Goal: Task Accomplishment & Management: Use online tool/utility

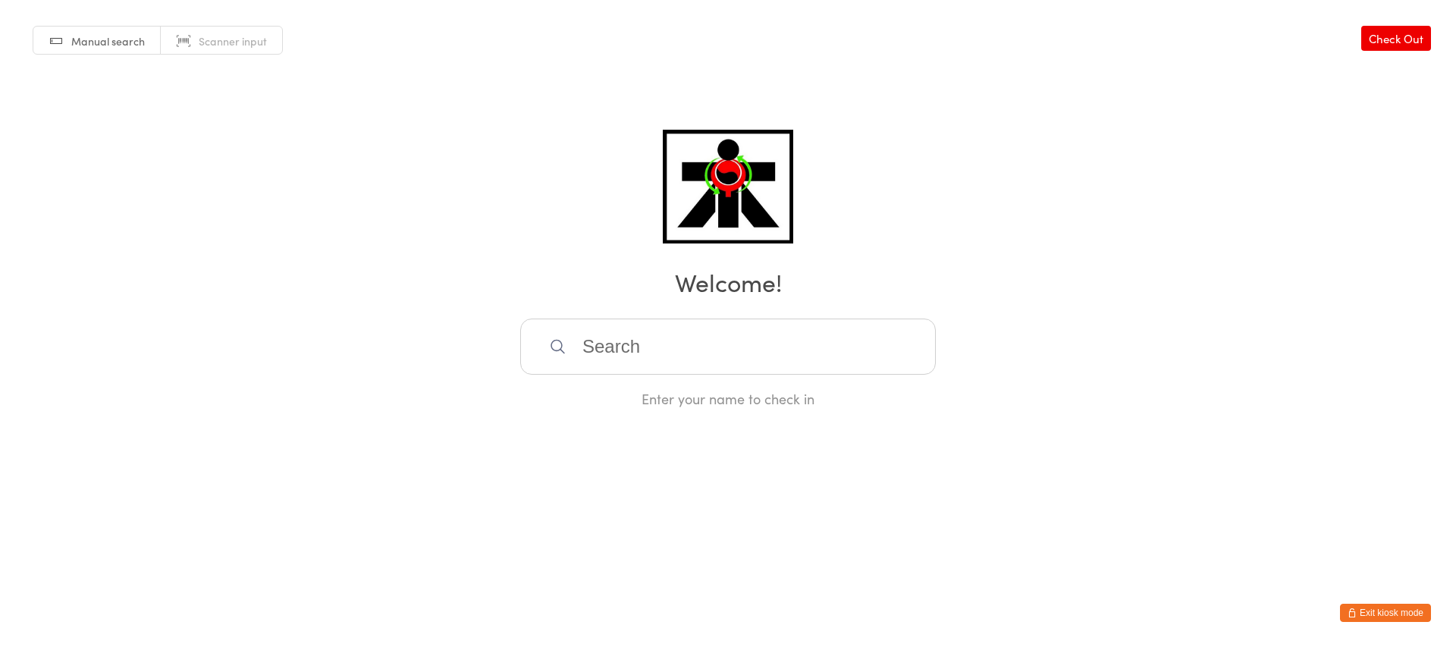
click at [613, 344] on input "search" at bounding box center [728, 347] width 416 height 56
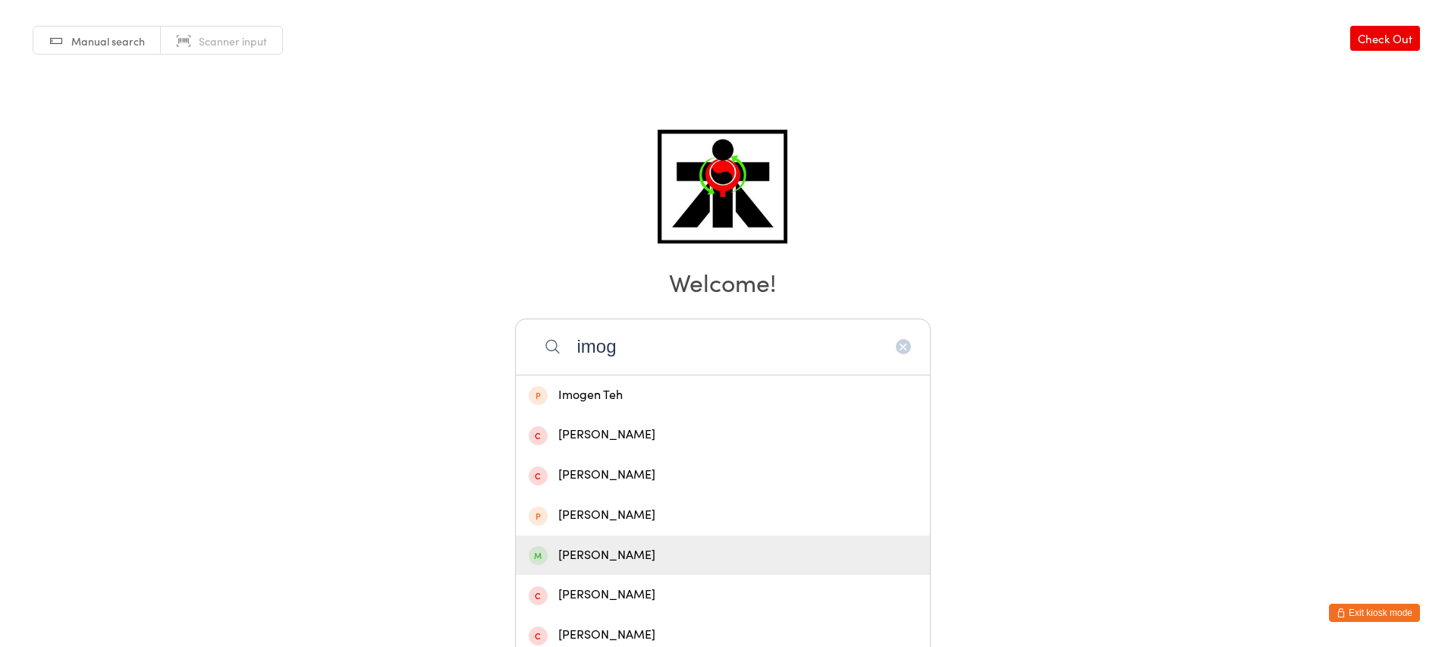
type input "imog"
click at [630, 557] on div "[PERSON_NAME]" at bounding box center [723, 555] width 388 height 20
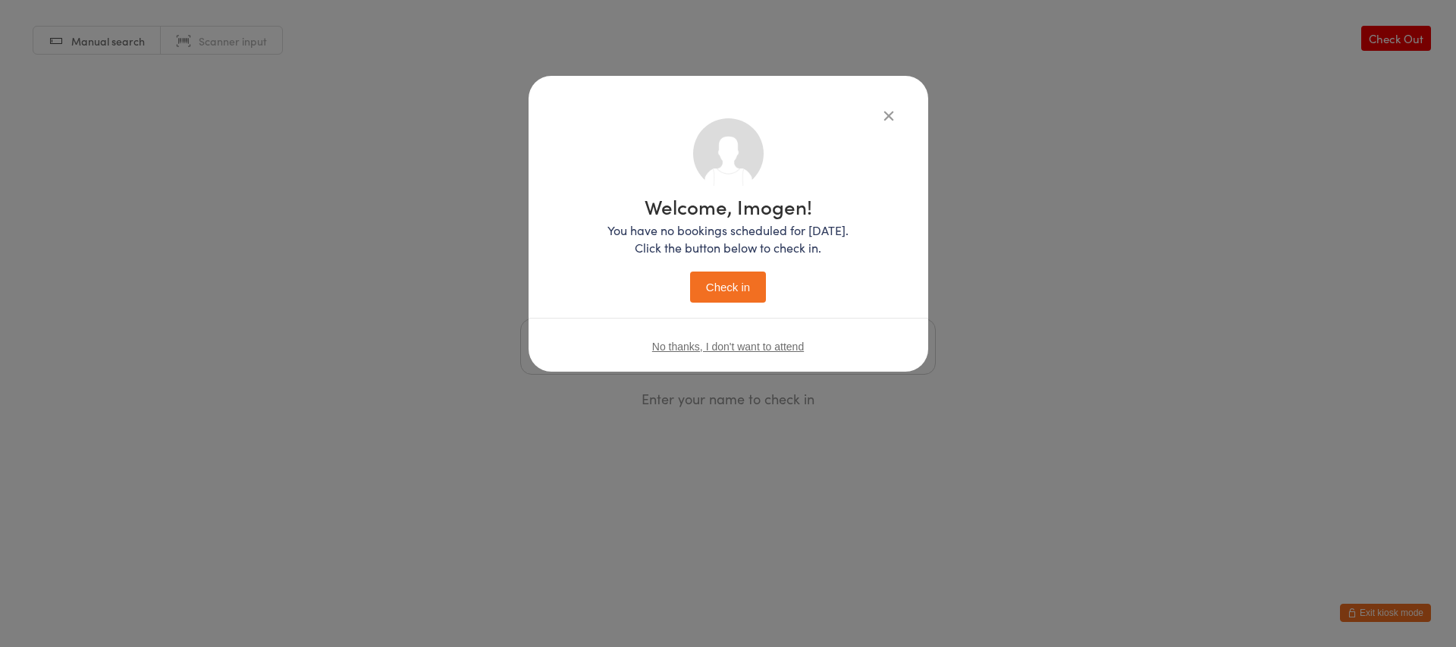
click at [751, 287] on button "Check in" at bounding box center [728, 287] width 76 height 31
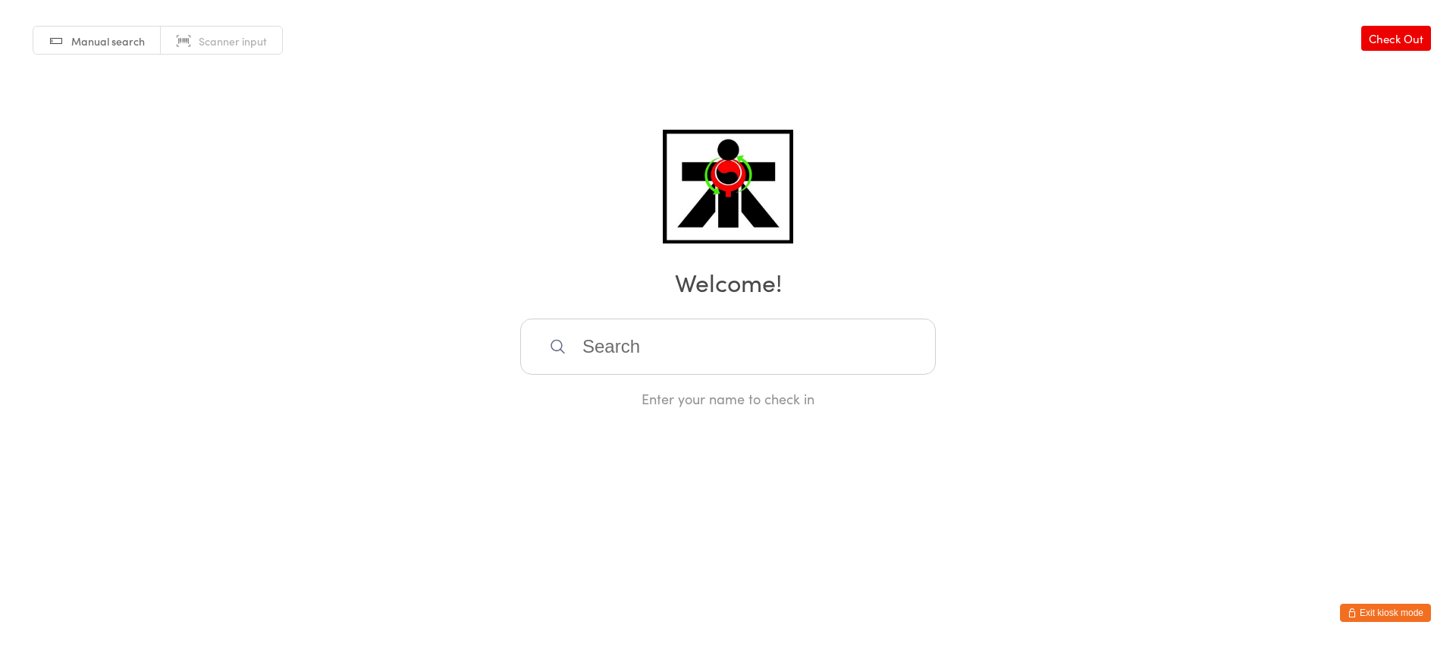
click at [608, 348] on input "search" at bounding box center [728, 347] width 416 height 56
type input "e"
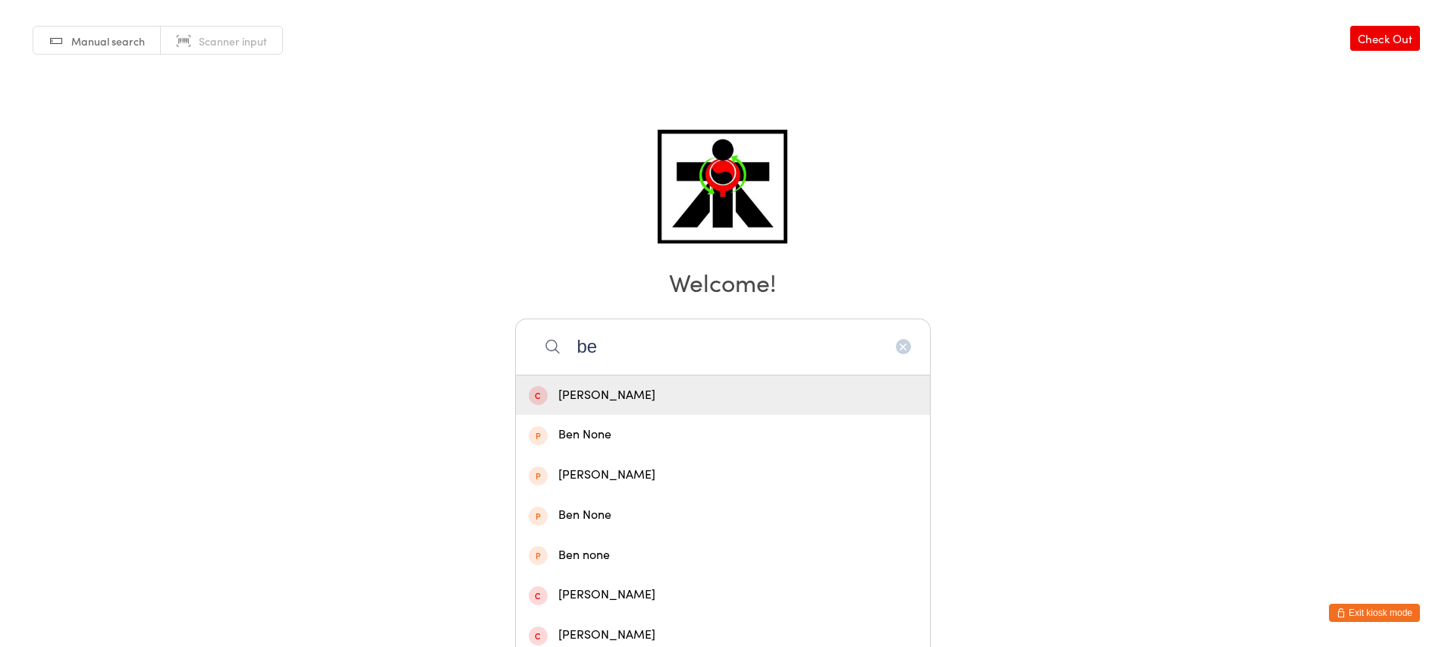
type input "b"
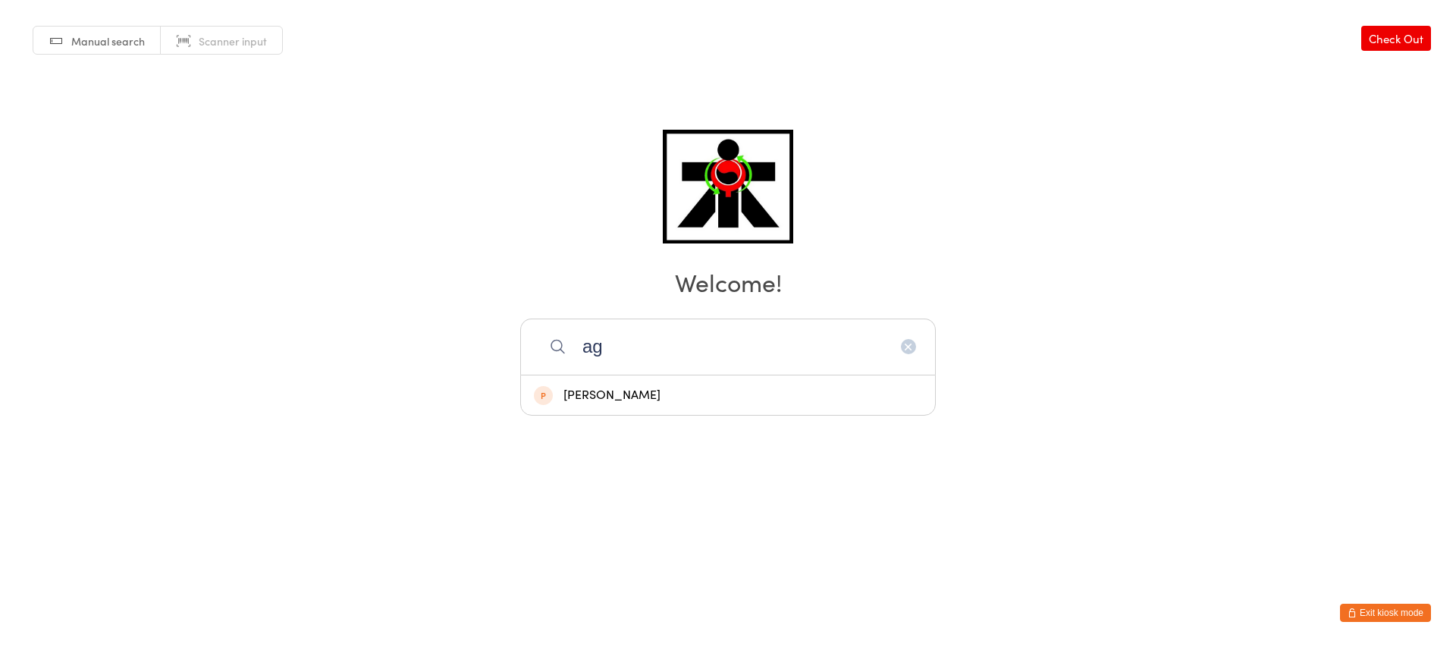
type input "a"
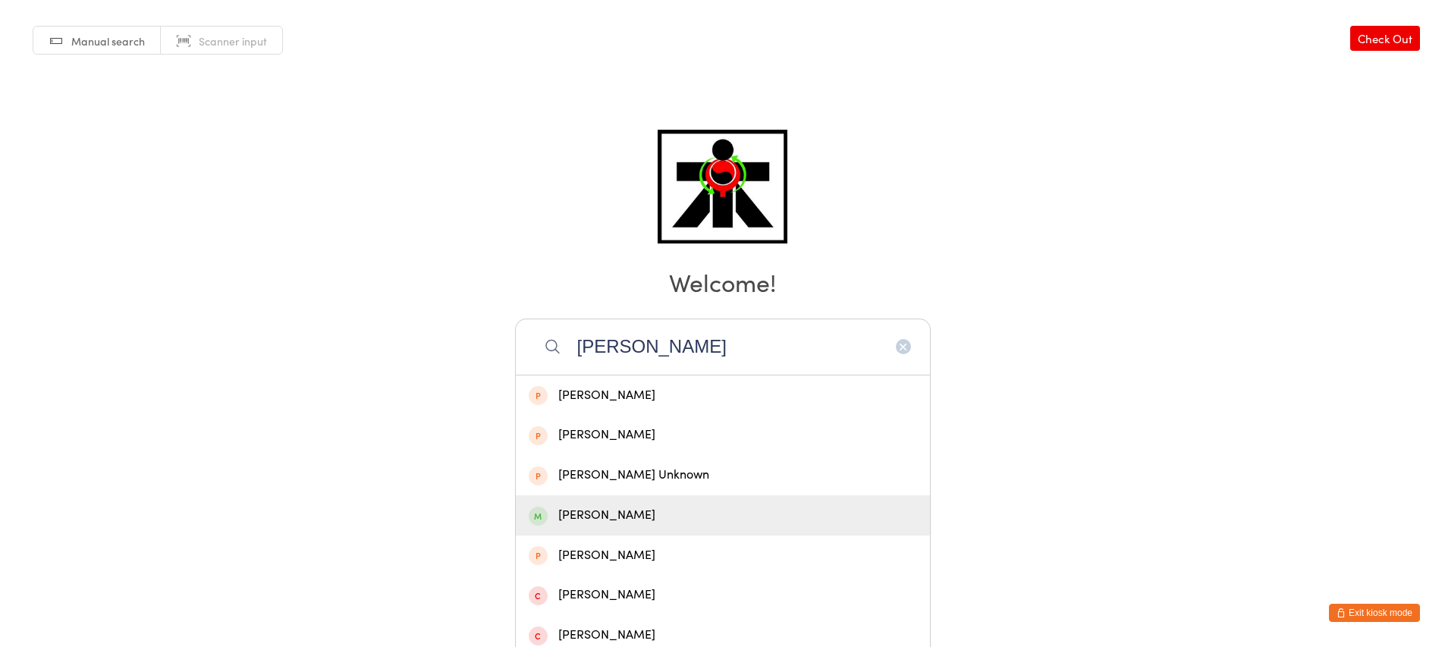
type input "[PERSON_NAME]"
click at [617, 517] on div "[PERSON_NAME]" at bounding box center [723, 515] width 388 height 20
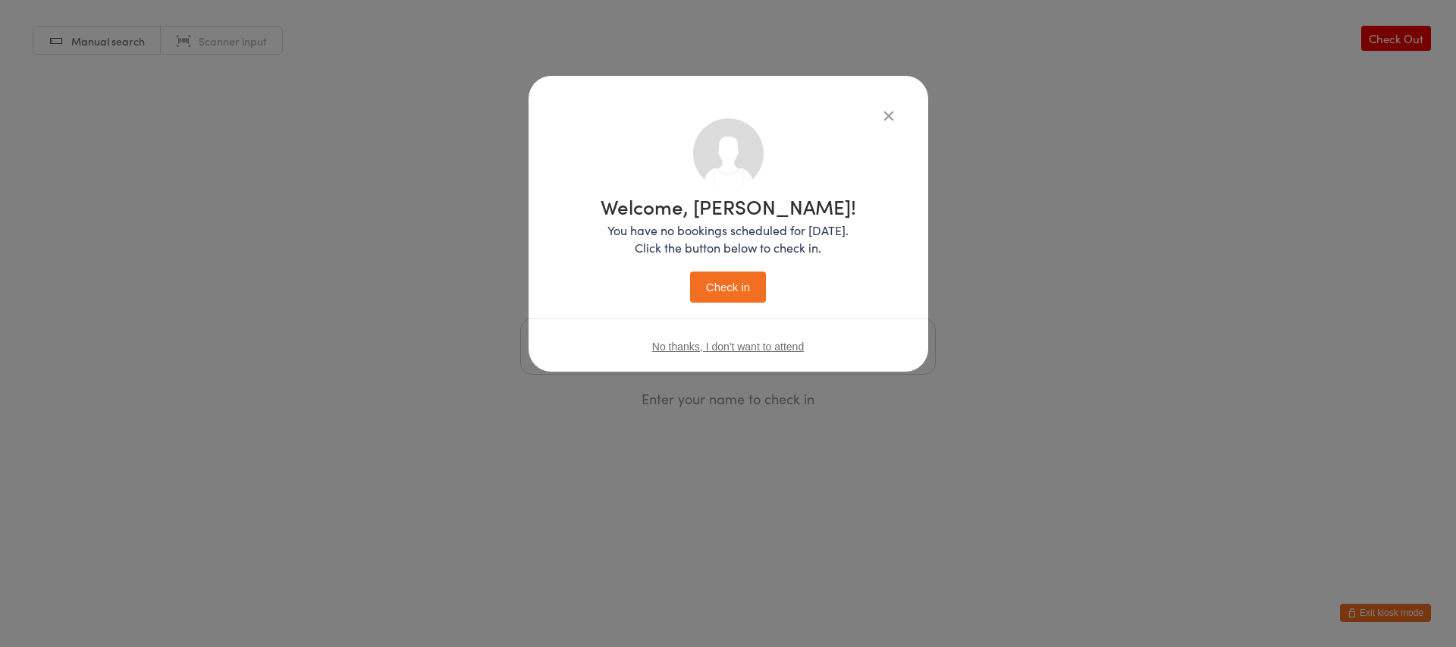
click at [717, 286] on button "Check in" at bounding box center [728, 287] width 76 height 31
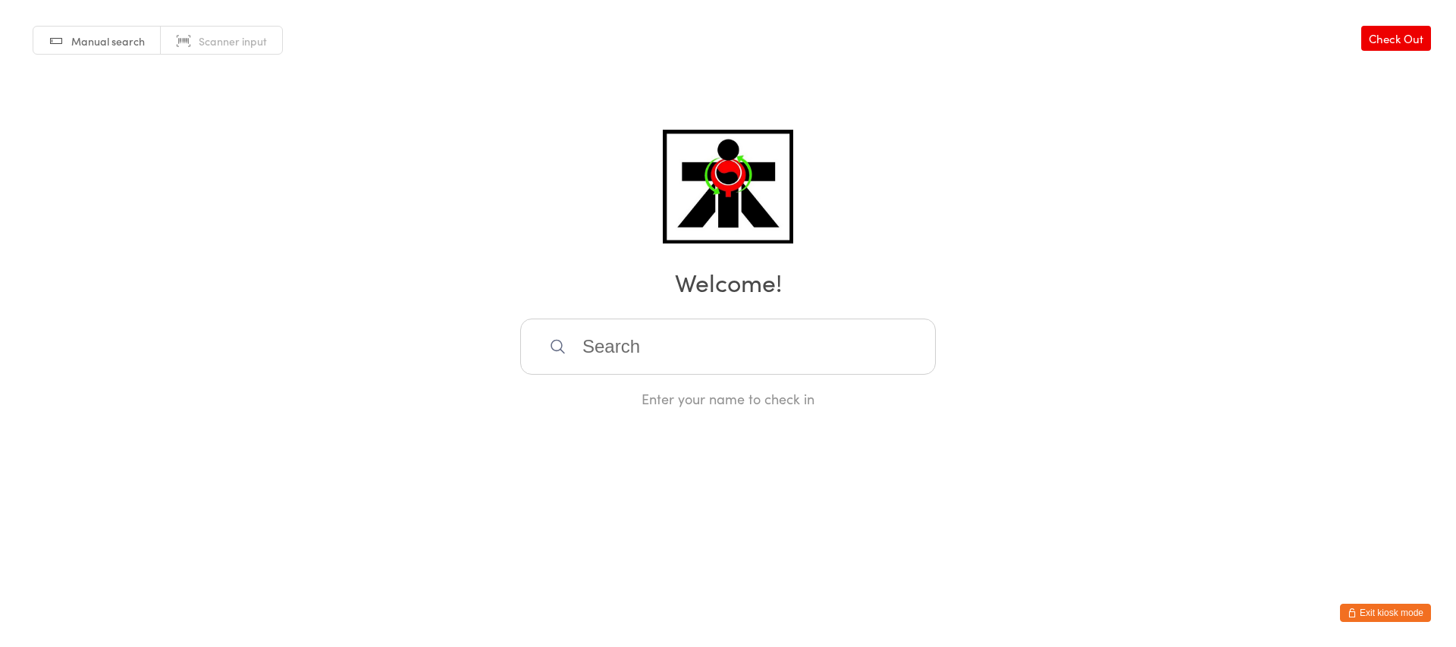
click at [658, 388] on div "Enter your name to check in" at bounding box center [728, 363] width 416 height 89
click at [641, 358] on input "search" at bounding box center [728, 347] width 416 height 56
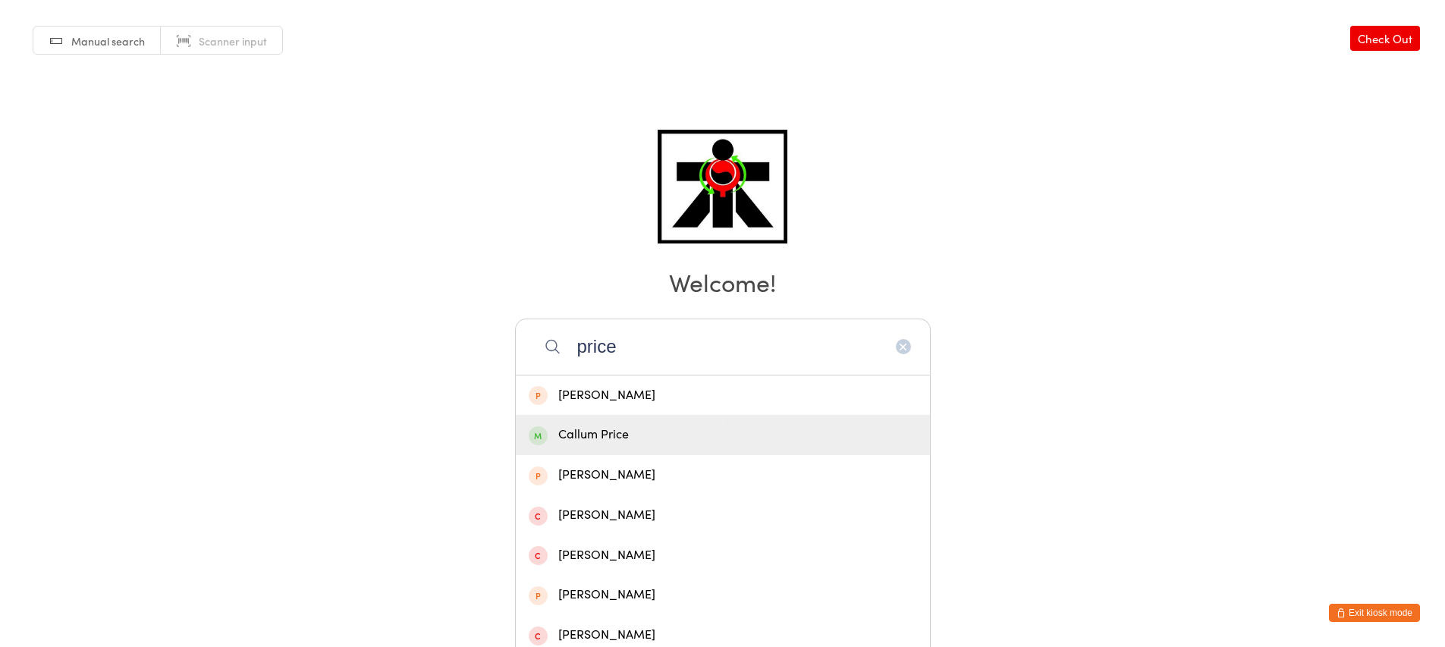
type input "price"
click at [645, 417] on div "Callum Price" at bounding box center [723, 435] width 414 height 40
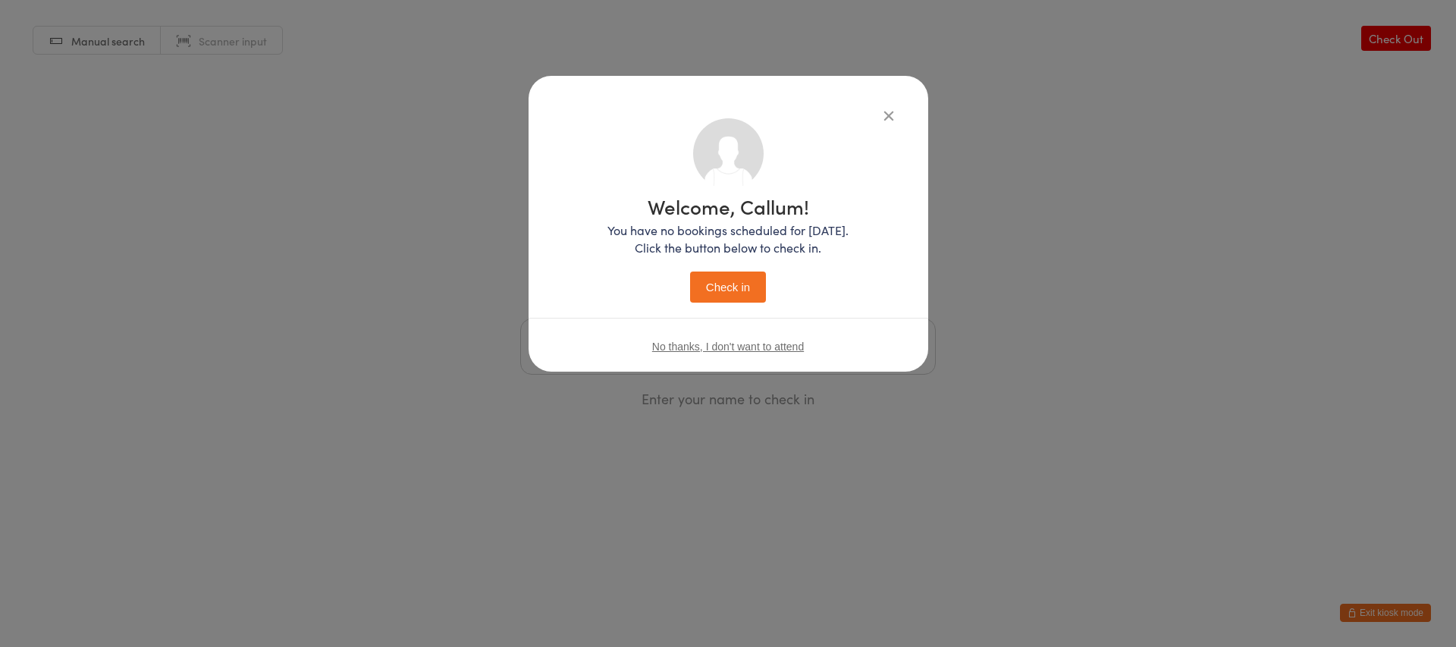
click at [735, 285] on button "Check in" at bounding box center [728, 287] width 76 height 31
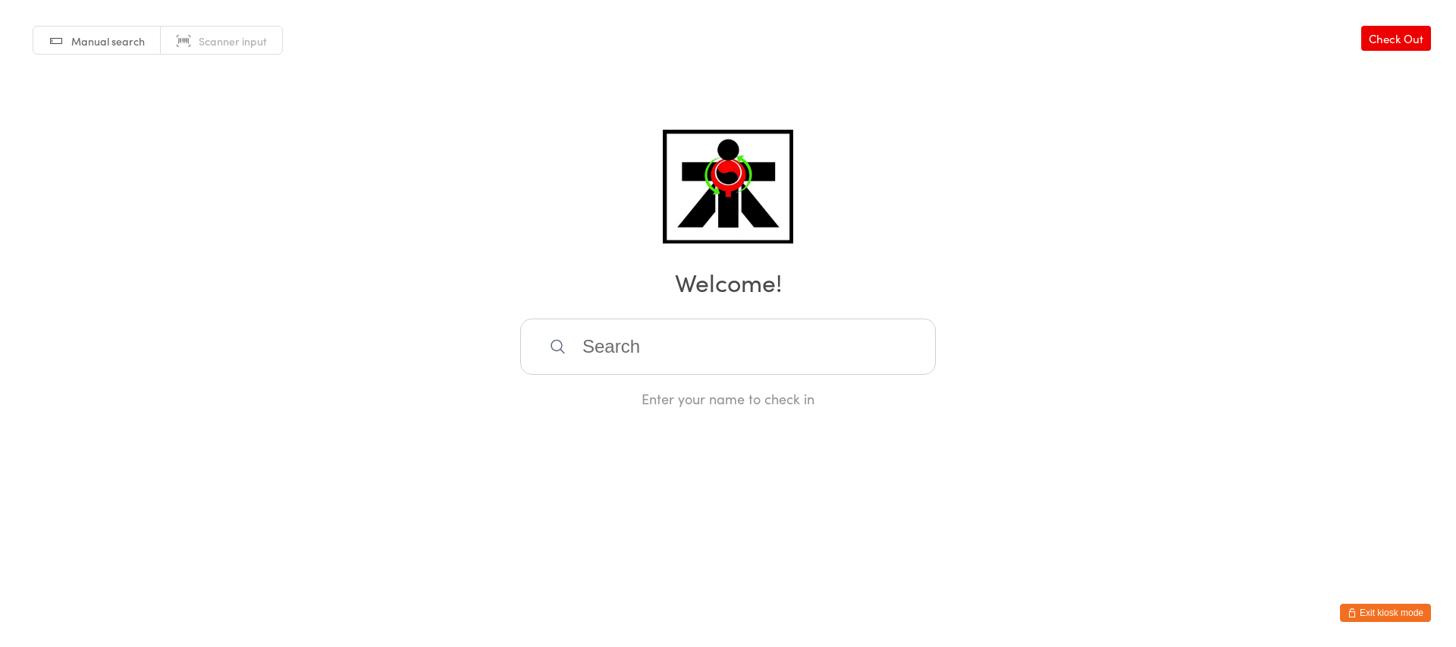
click at [810, 354] on input "search" at bounding box center [728, 347] width 416 height 56
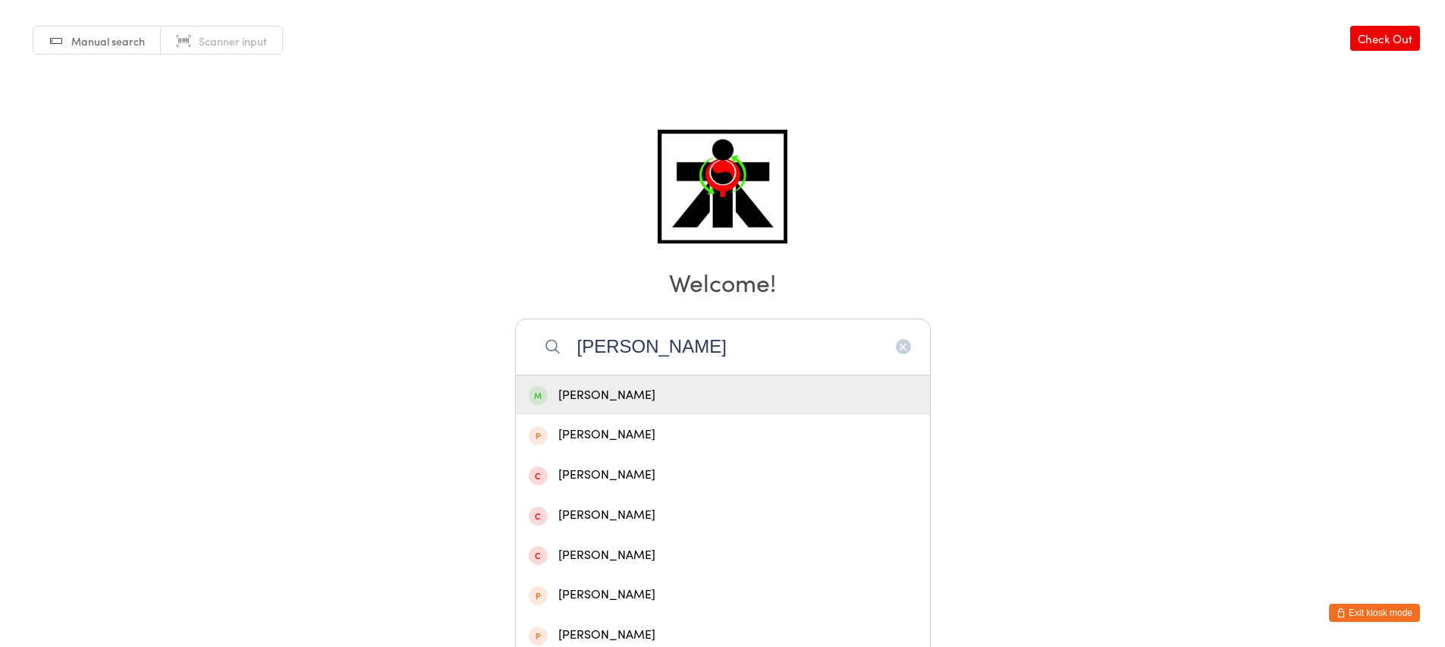
type input "[PERSON_NAME]"
click at [783, 408] on div "[PERSON_NAME]" at bounding box center [723, 395] width 414 height 40
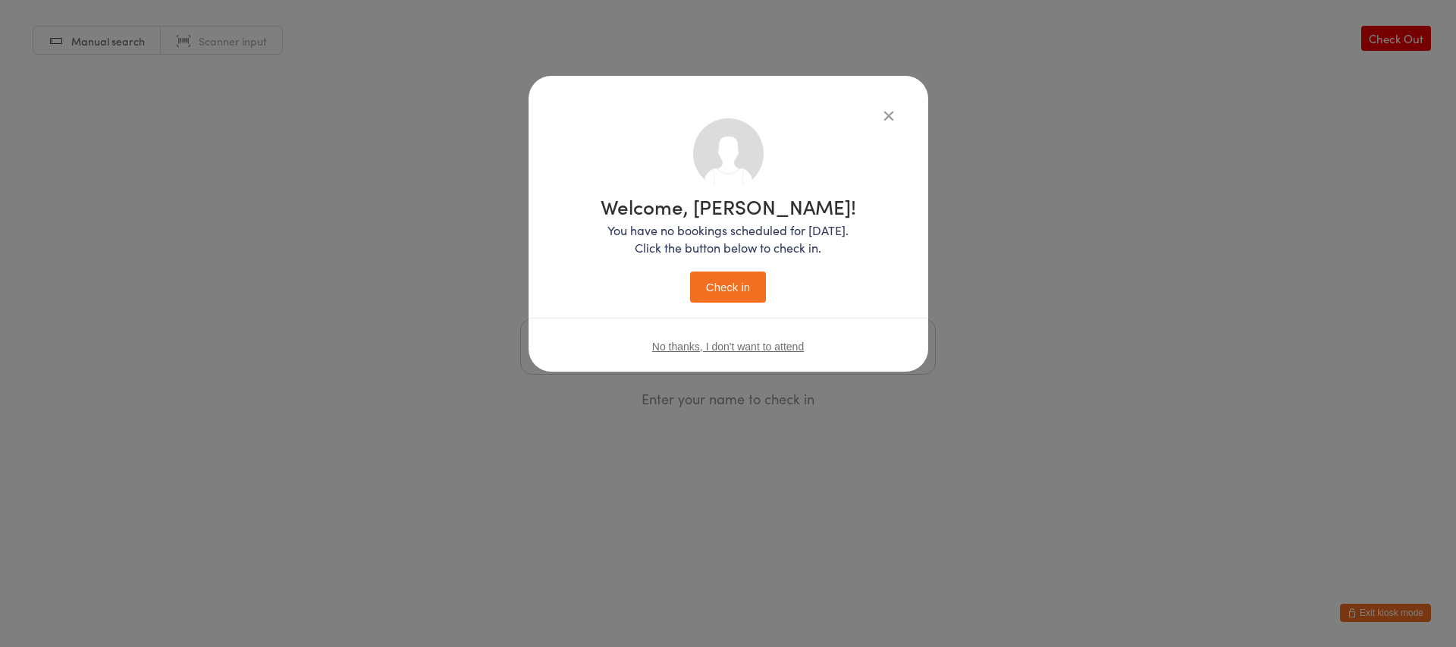
click at [729, 280] on button "Check in" at bounding box center [728, 287] width 76 height 31
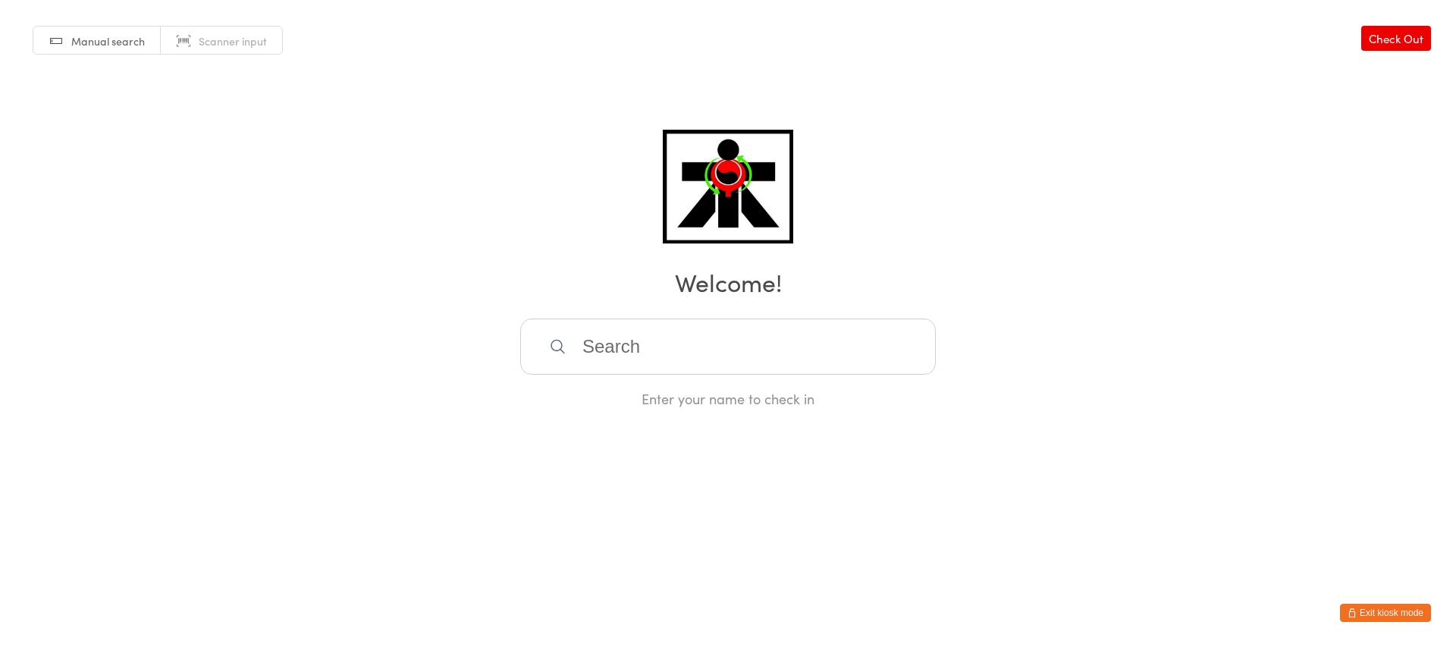
click at [629, 340] on input "search" at bounding box center [728, 347] width 416 height 56
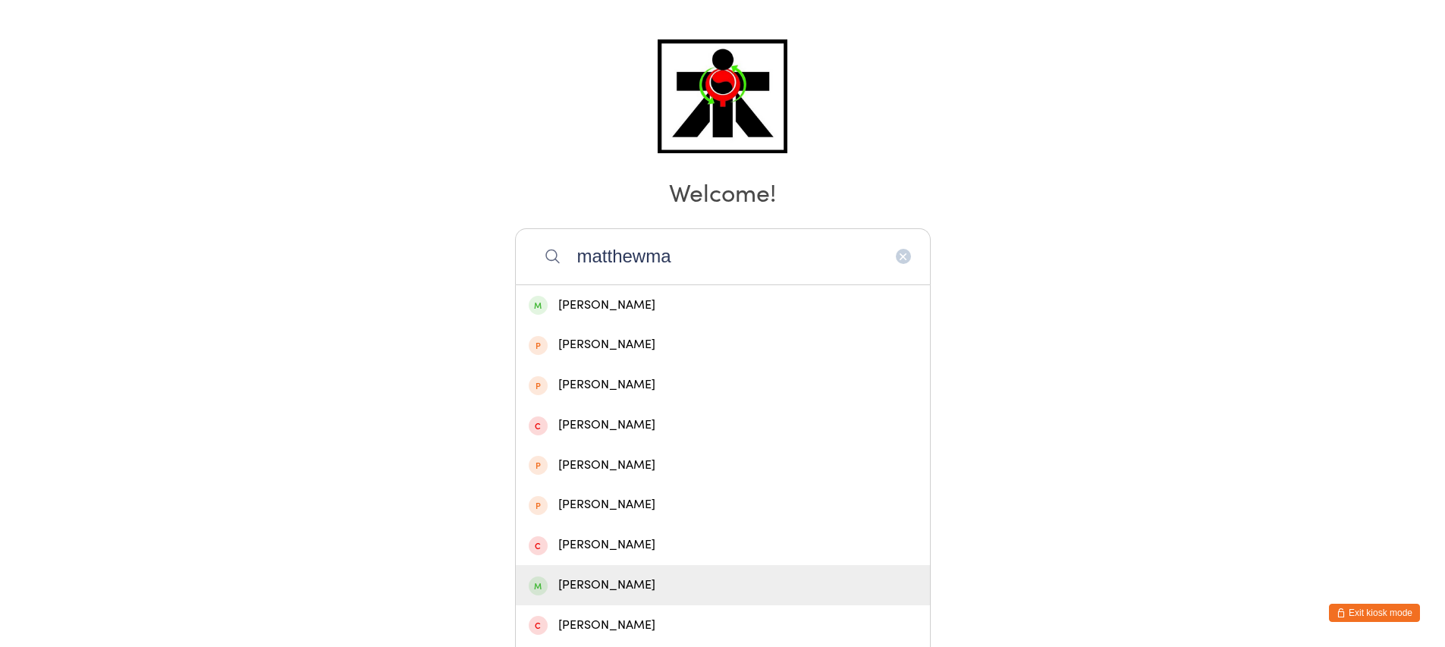
scroll to position [103, 0]
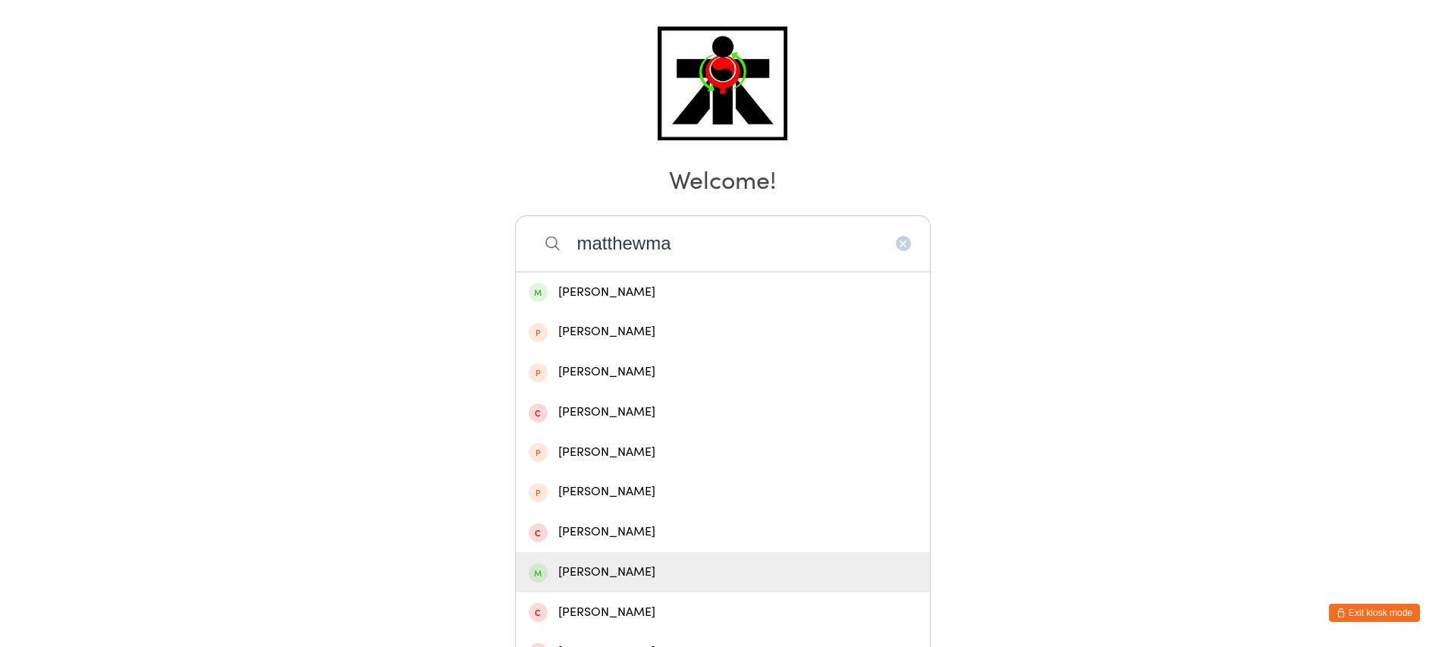
type input "matthewma"
click at [748, 582] on div "[PERSON_NAME]" at bounding box center [723, 572] width 414 height 40
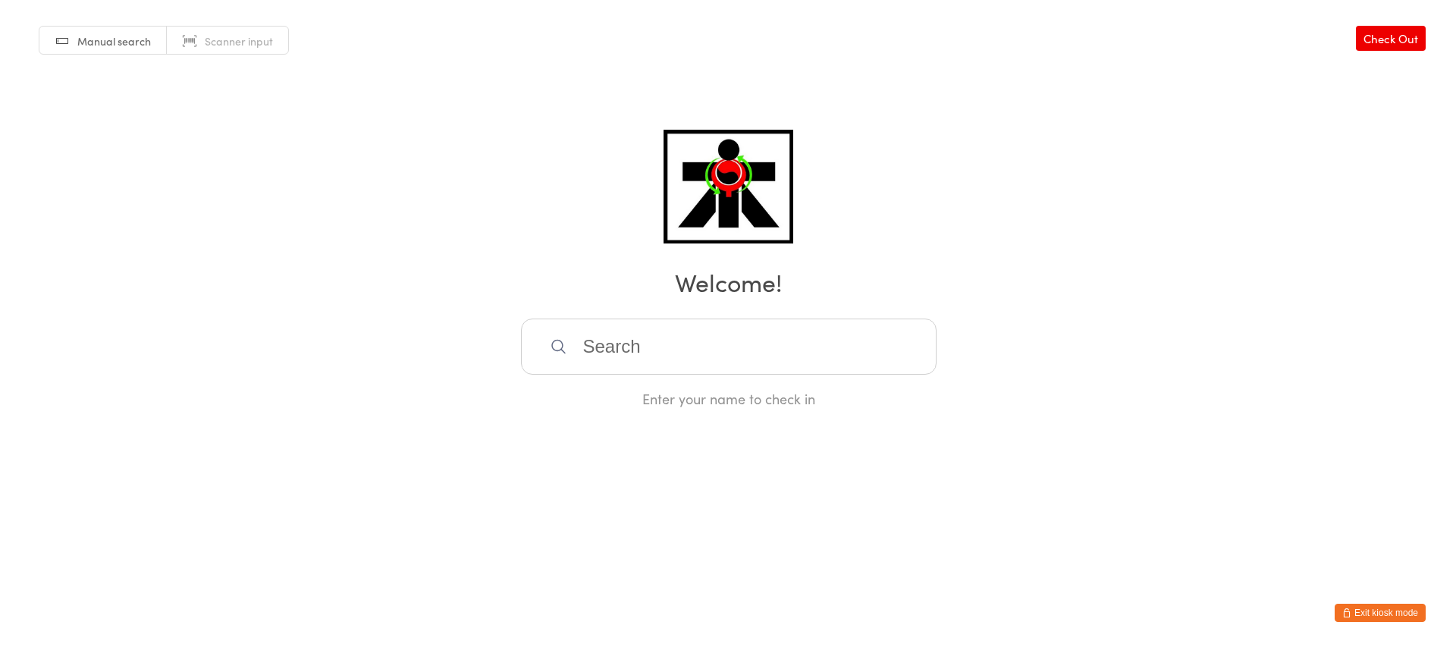
scroll to position [0, 0]
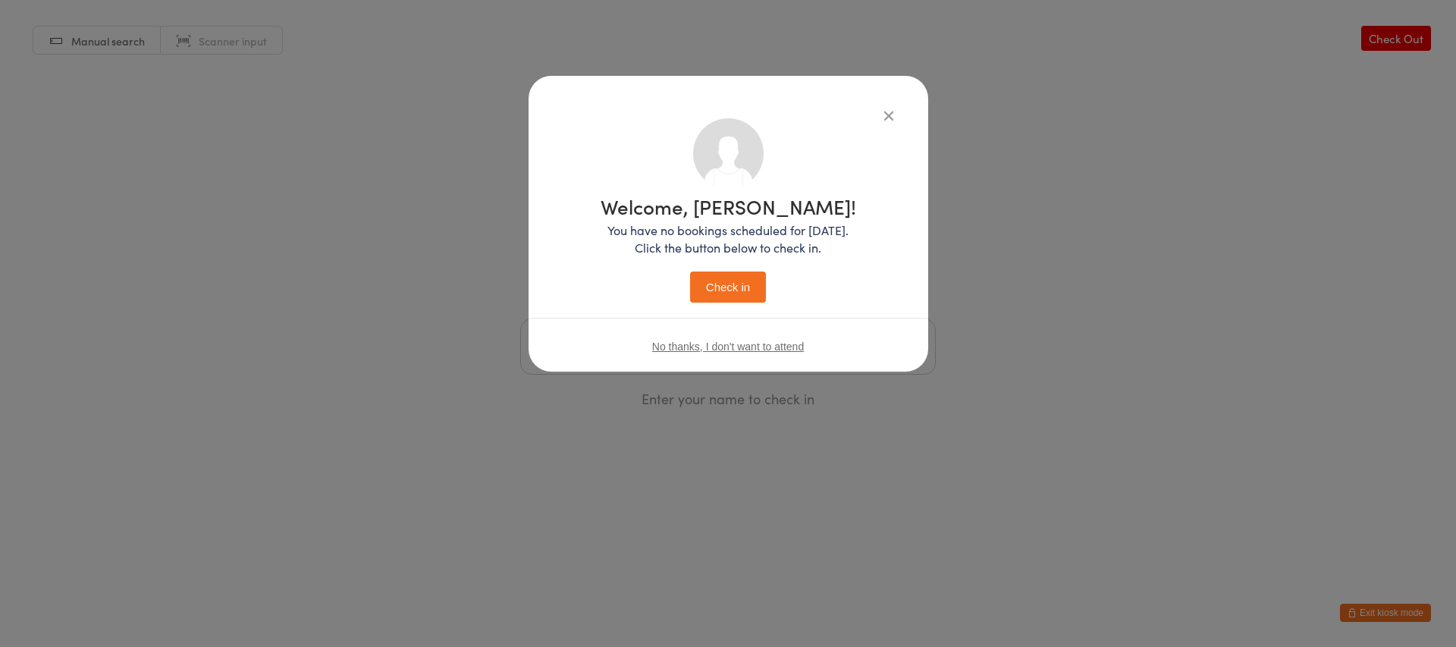
click at [724, 302] on button "Check in" at bounding box center [728, 287] width 76 height 31
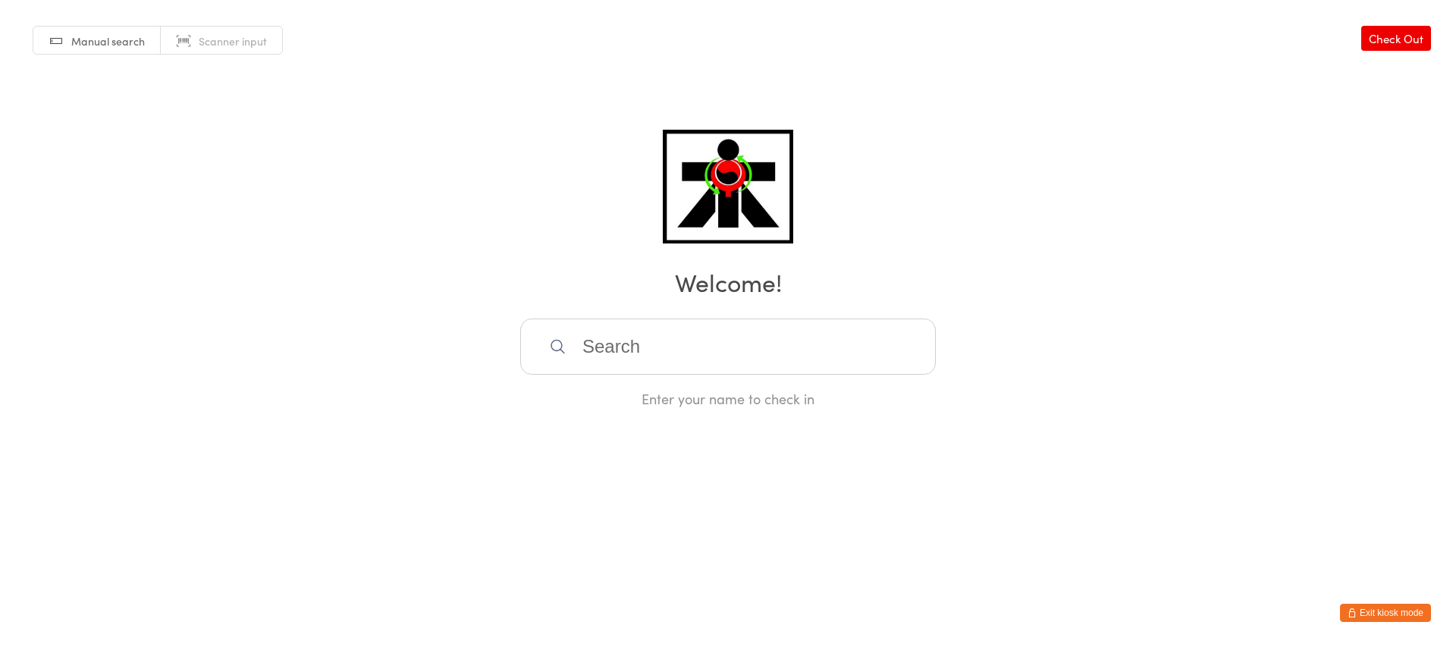
click at [762, 354] on input "search" at bounding box center [728, 347] width 416 height 56
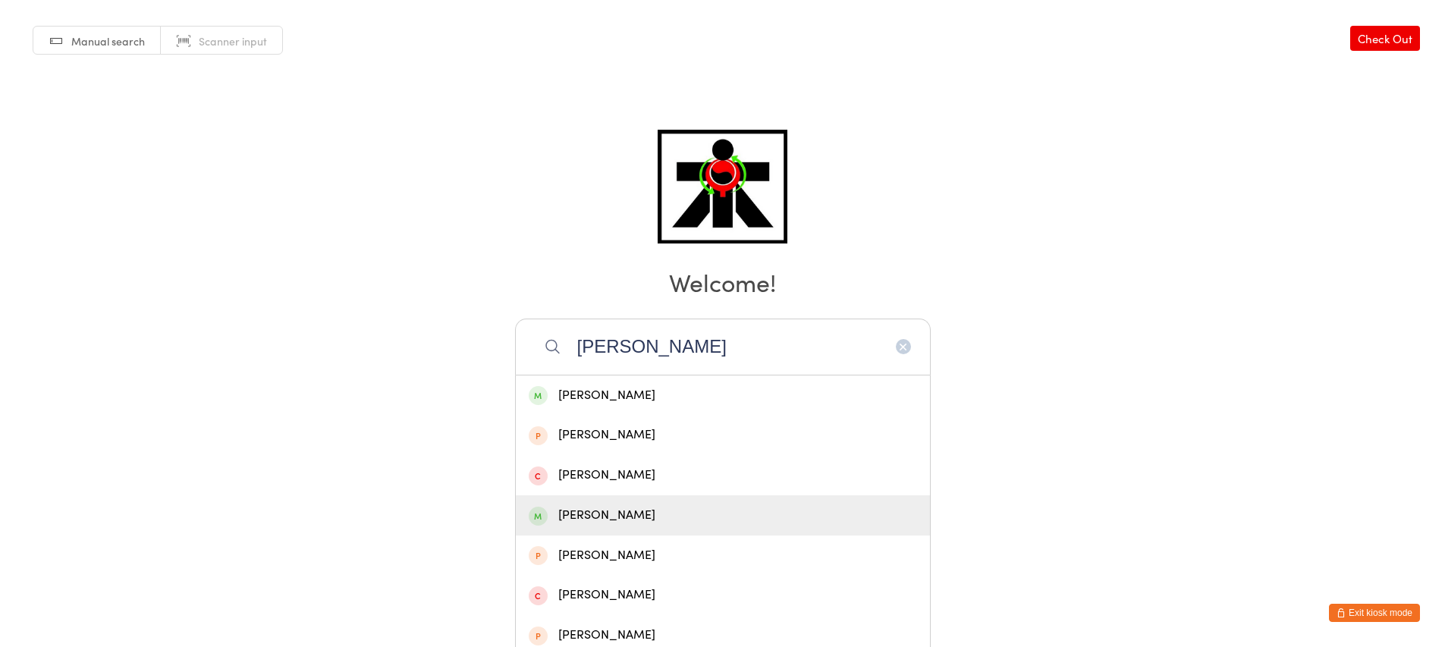
type input "[PERSON_NAME]"
click at [613, 521] on div "[PERSON_NAME]" at bounding box center [723, 515] width 388 height 20
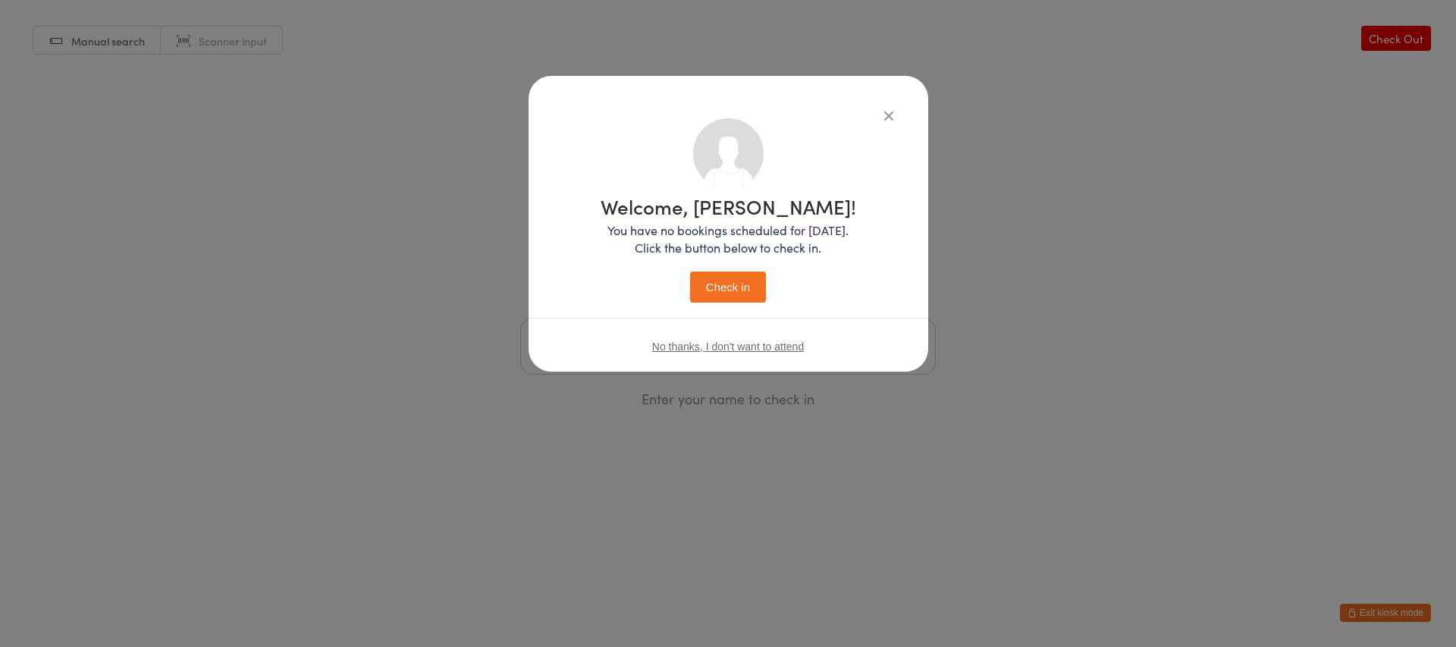
click at [707, 282] on button "Check in" at bounding box center [728, 287] width 76 height 31
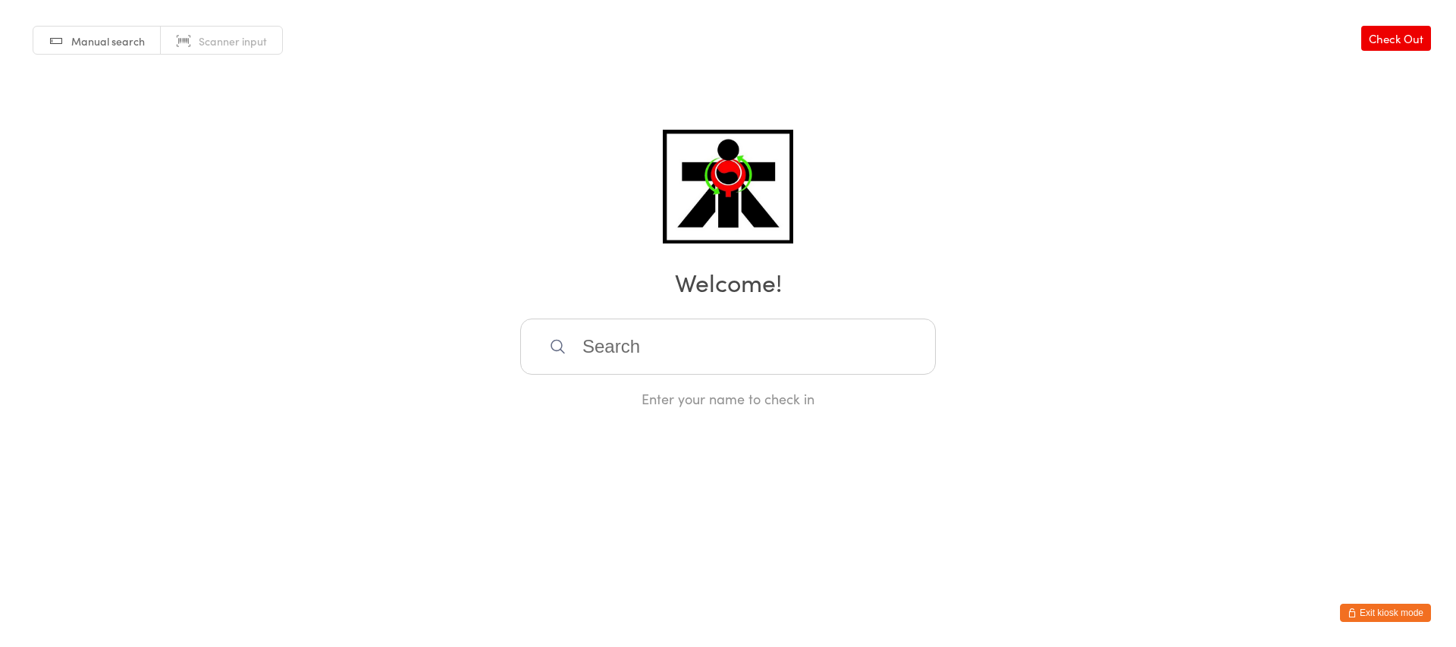
click at [685, 355] on input "search" at bounding box center [728, 347] width 416 height 56
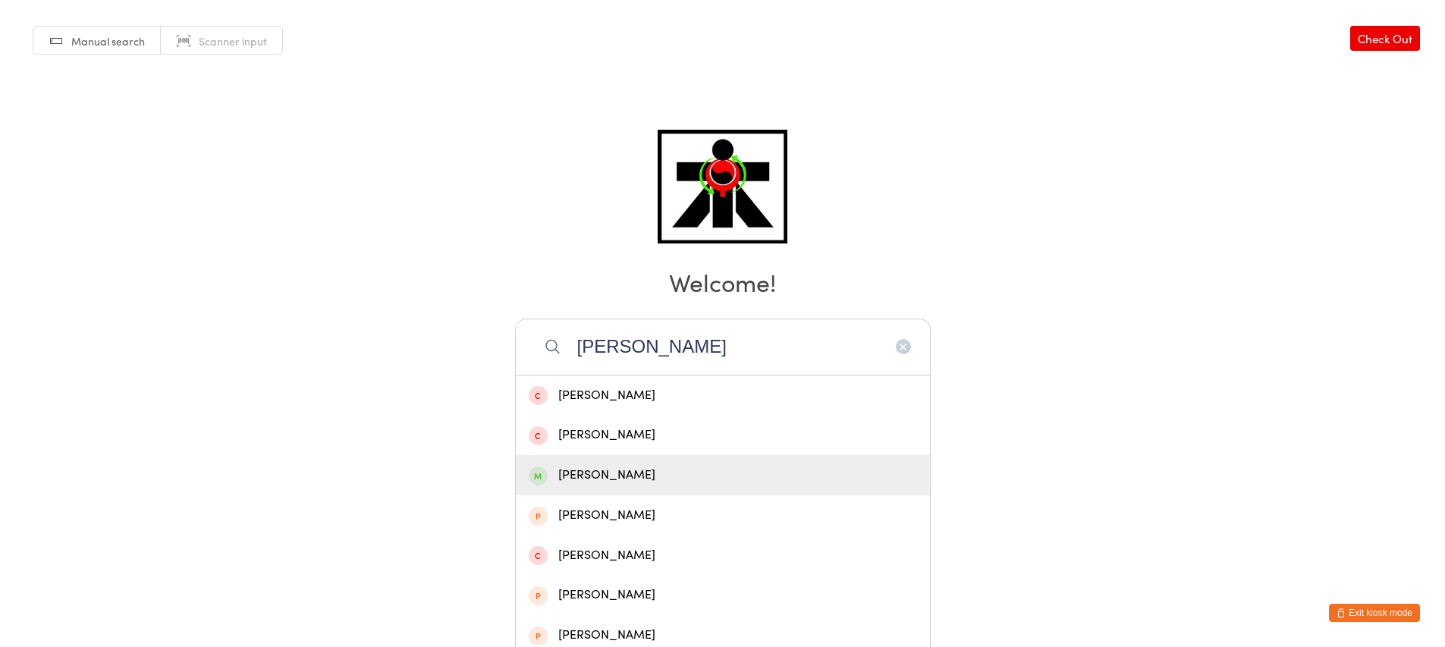
type input "[PERSON_NAME]"
click at [693, 489] on div "[PERSON_NAME]" at bounding box center [723, 475] width 414 height 40
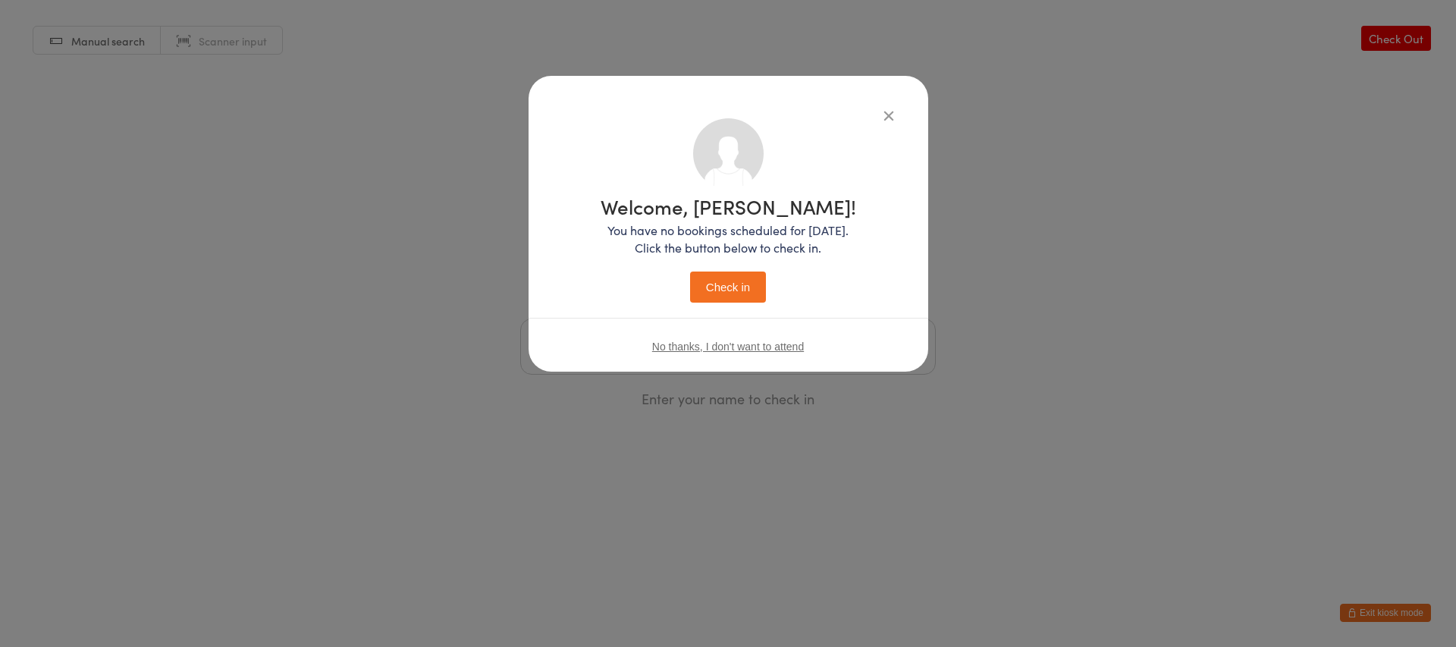
click at [712, 301] on button "Check in" at bounding box center [728, 287] width 76 height 31
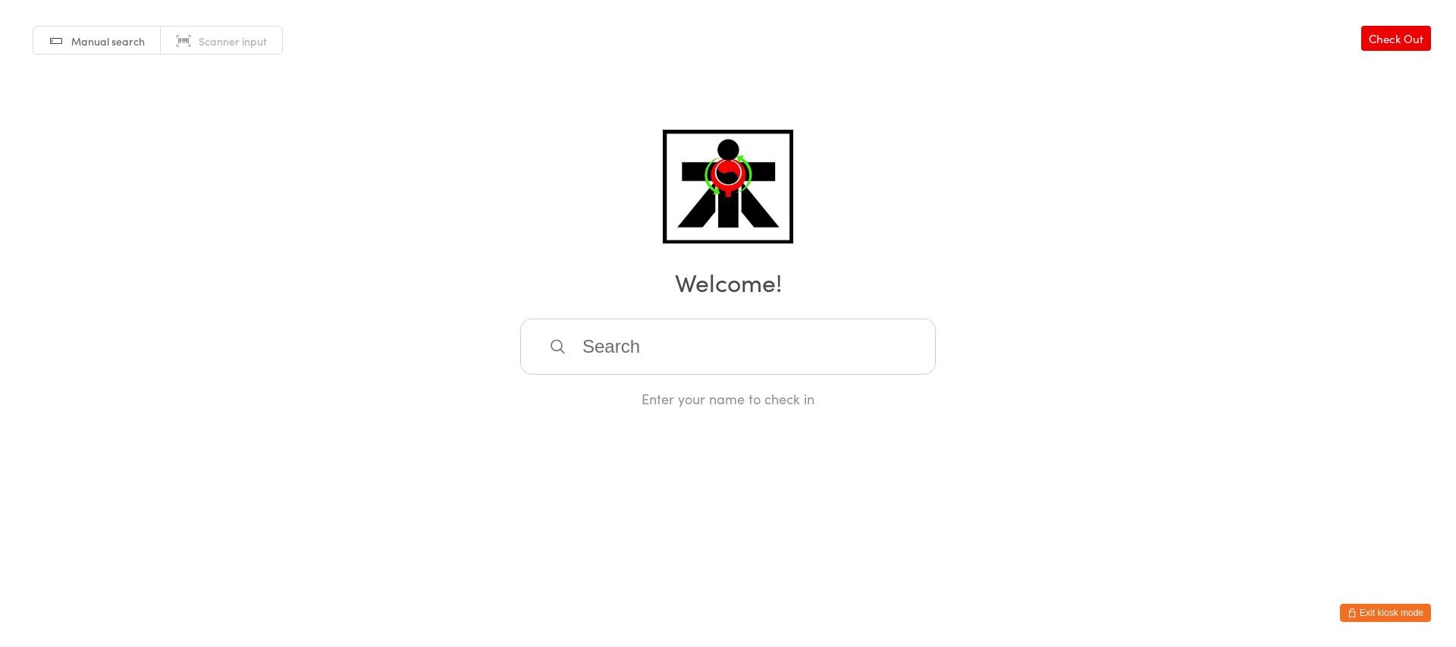
click at [618, 360] on input "search" at bounding box center [728, 347] width 416 height 56
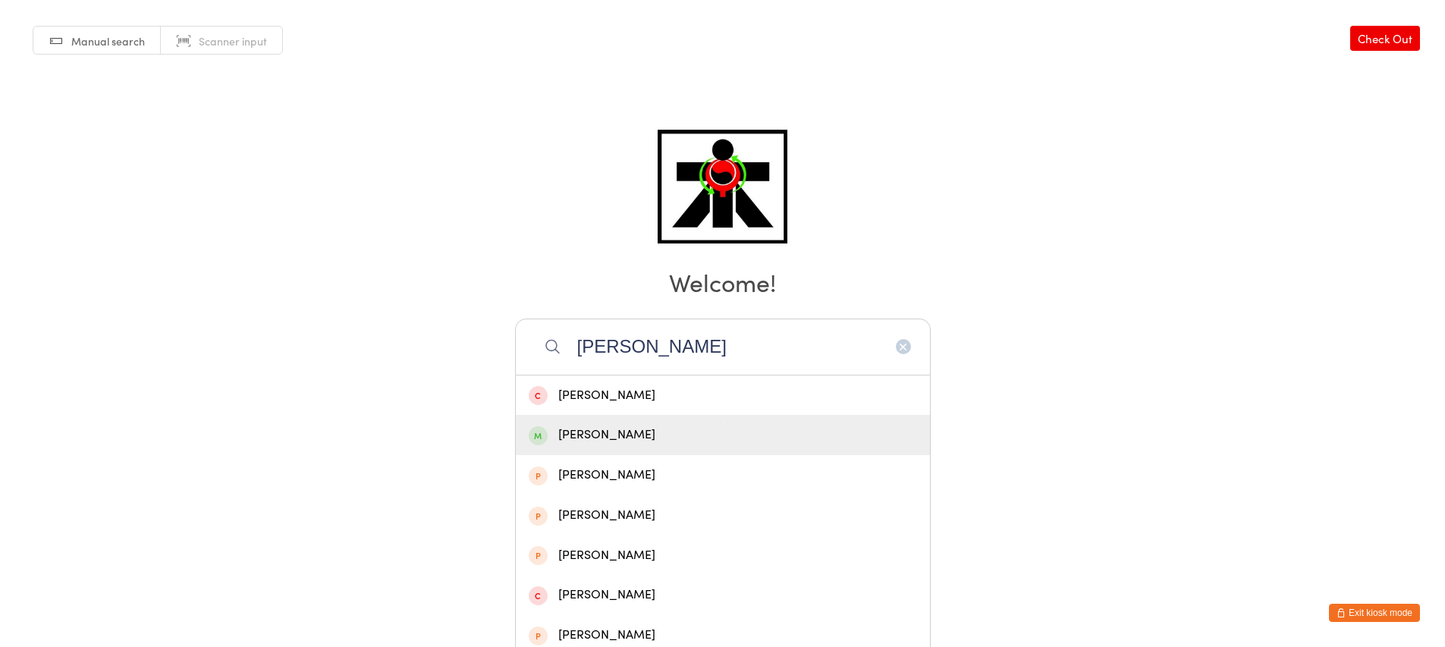
type input "[PERSON_NAME]"
click at [729, 422] on div "[PERSON_NAME]" at bounding box center [723, 435] width 414 height 40
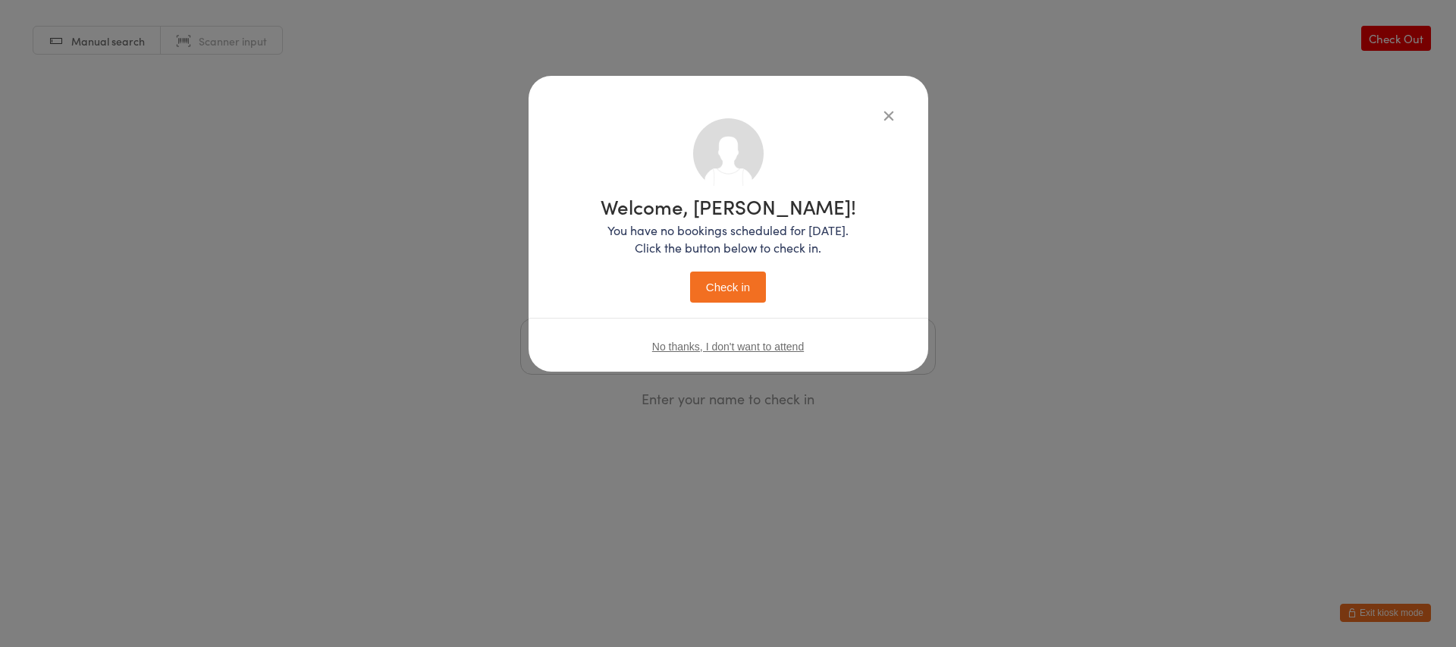
click at [711, 285] on button "Check in" at bounding box center [728, 287] width 76 height 31
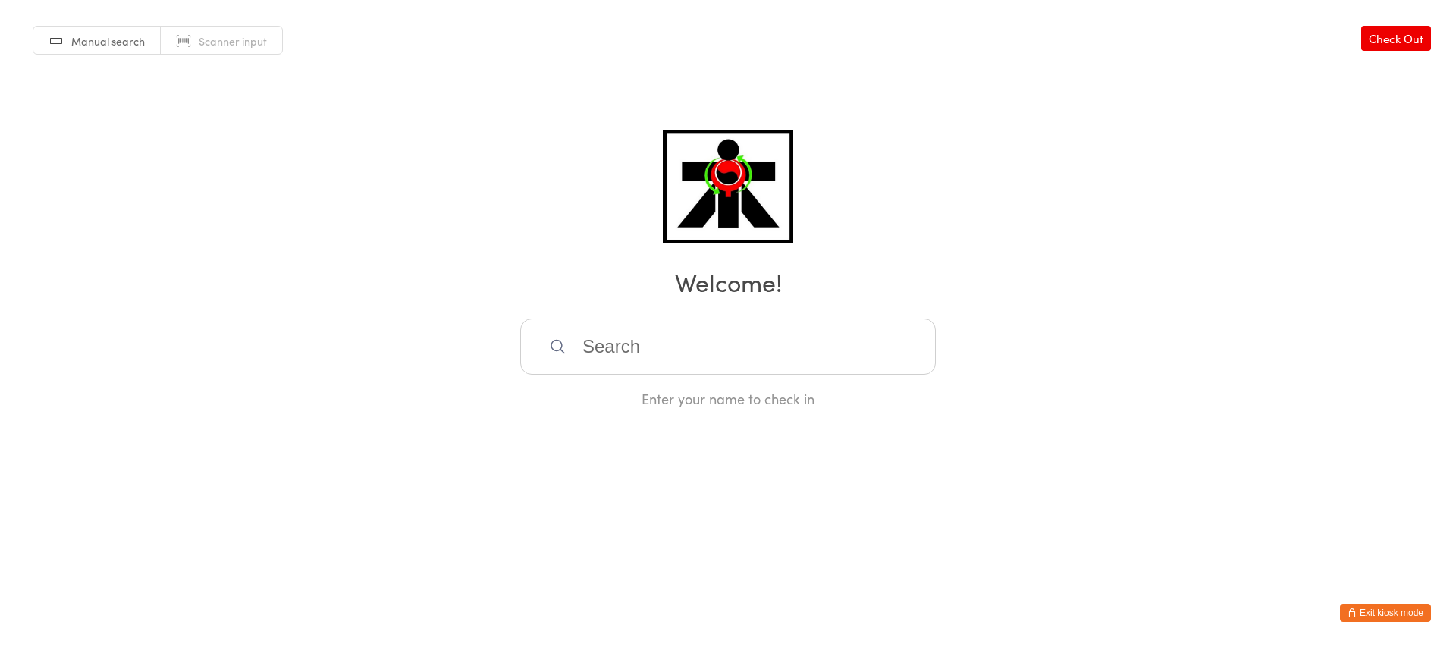
click at [702, 339] on input "search" at bounding box center [728, 347] width 416 height 56
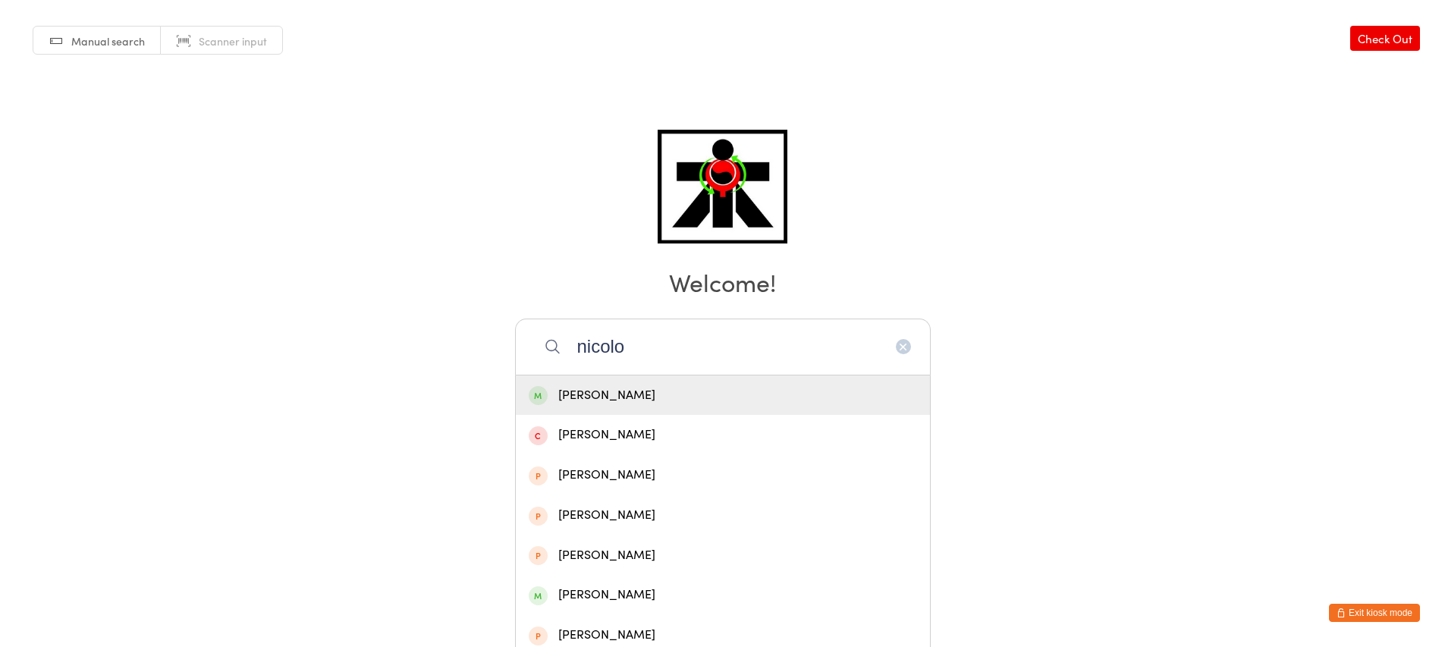
type input "nicolo"
click at [707, 390] on div "[PERSON_NAME]" at bounding box center [723, 395] width 388 height 20
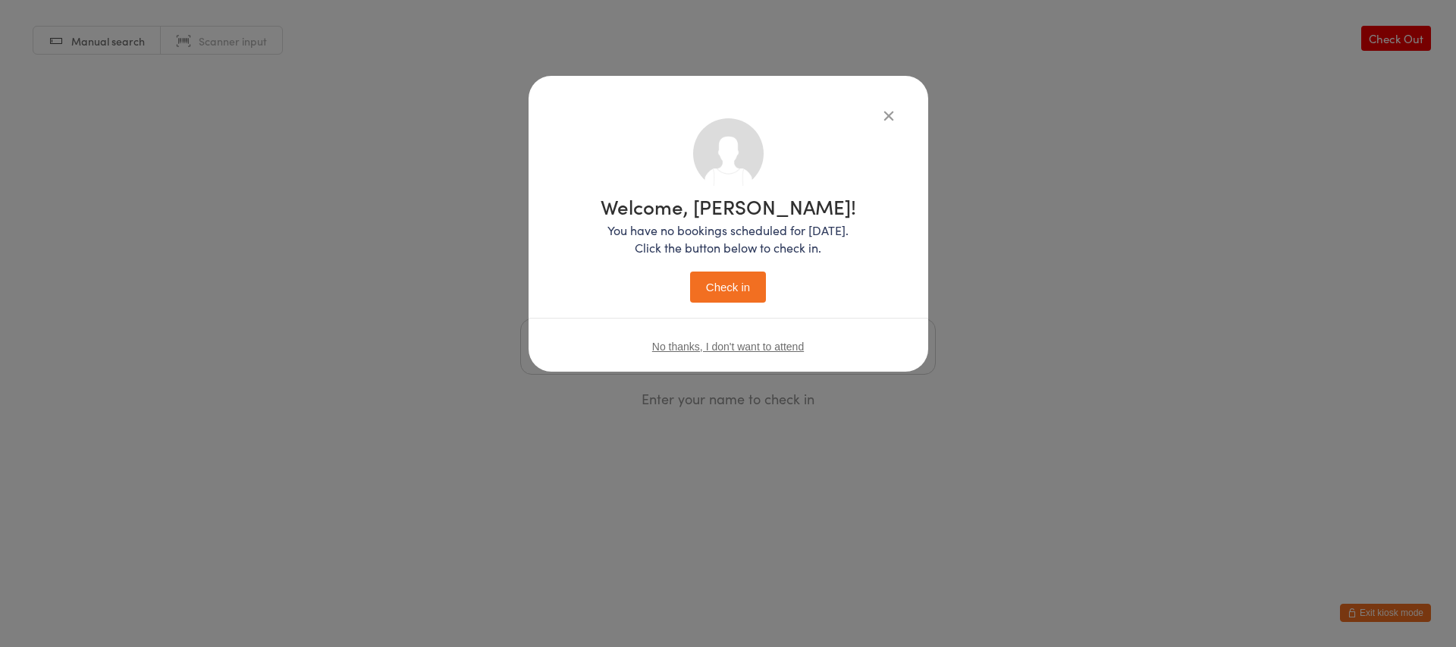
click at [750, 287] on button "Check in" at bounding box center [728, 287] width 76 height 31
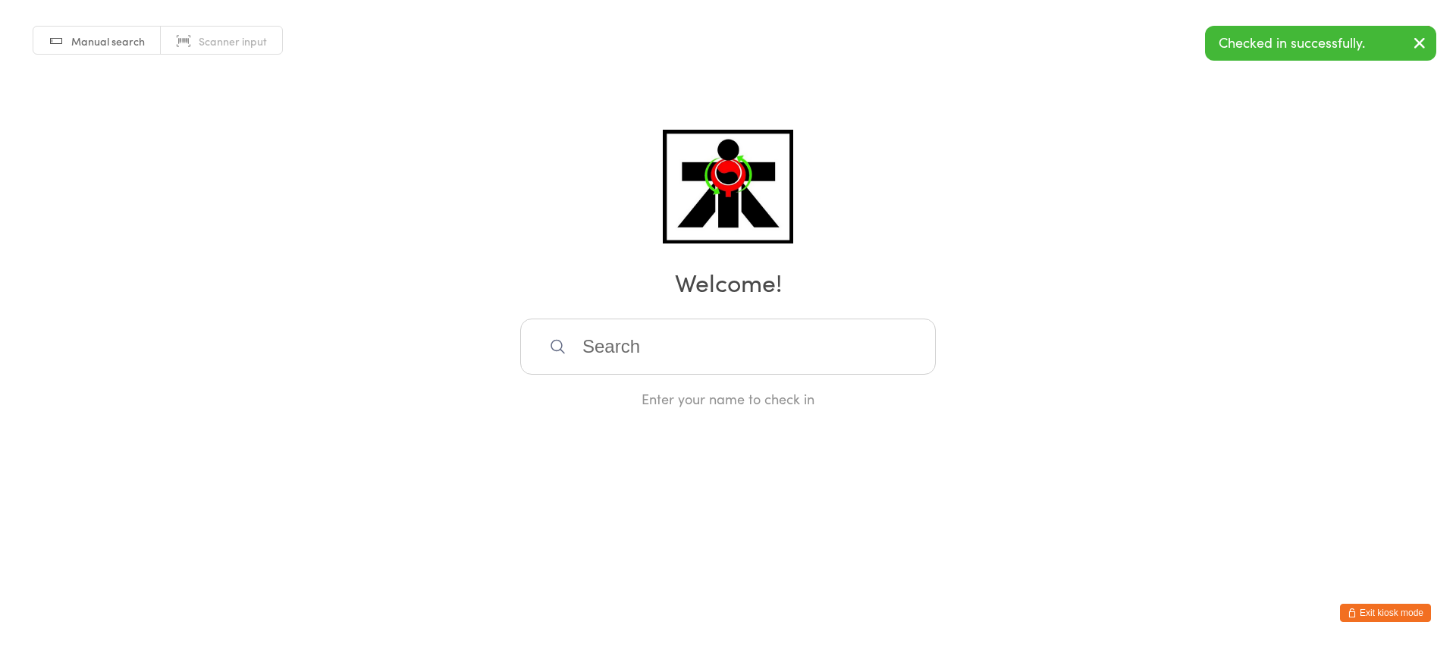
click at [859, 344] on input "search" at bounding box center [728, 347] width 416 height 56
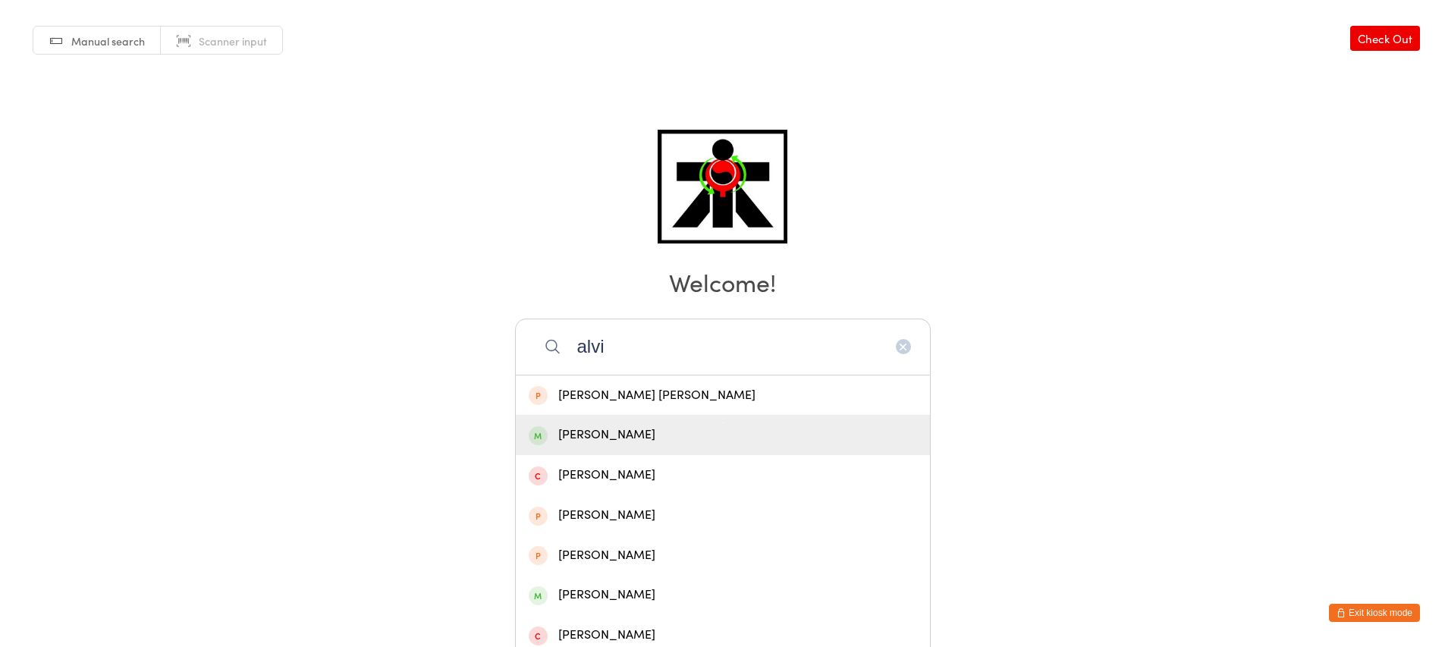
type input "alvi"
click at [631, 440] on div "[PERSON_NAME]" at bounding box center [723, 435] width 388 height 20
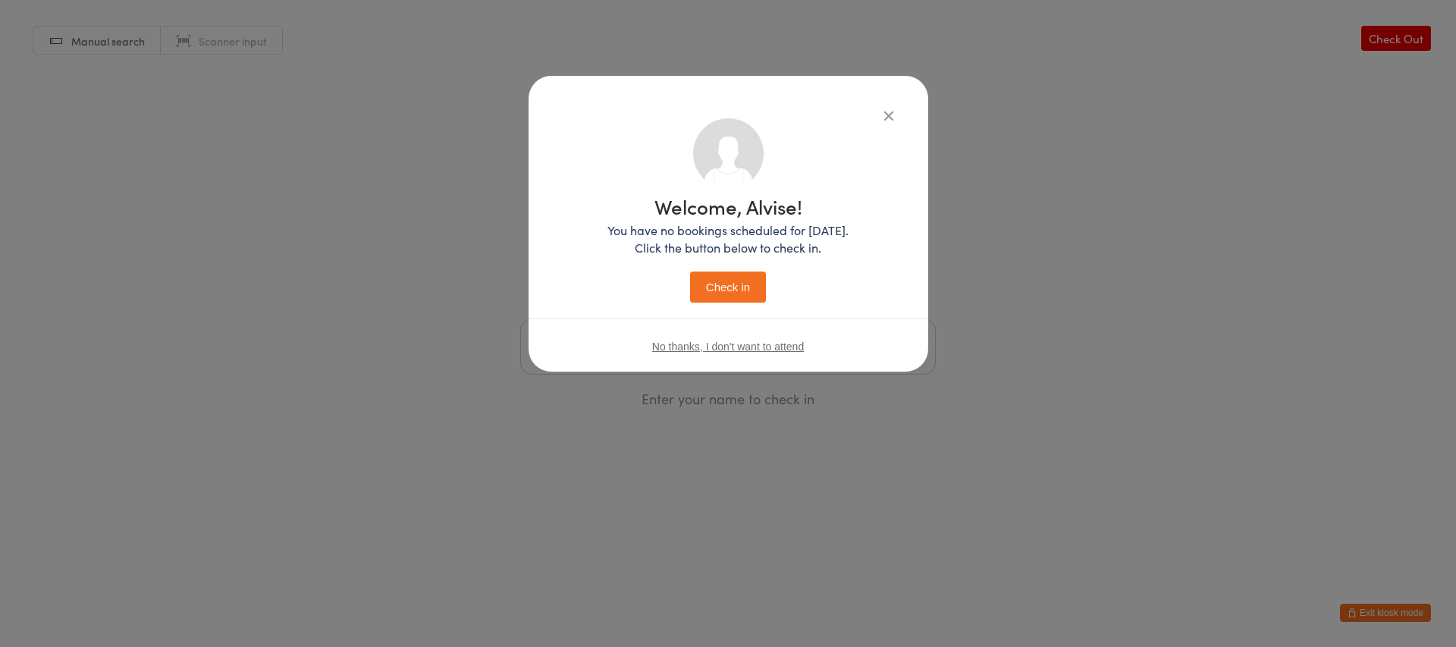
click at [723, 285] on button "Check in" at bounding box center [728, 287] width 76 height 31
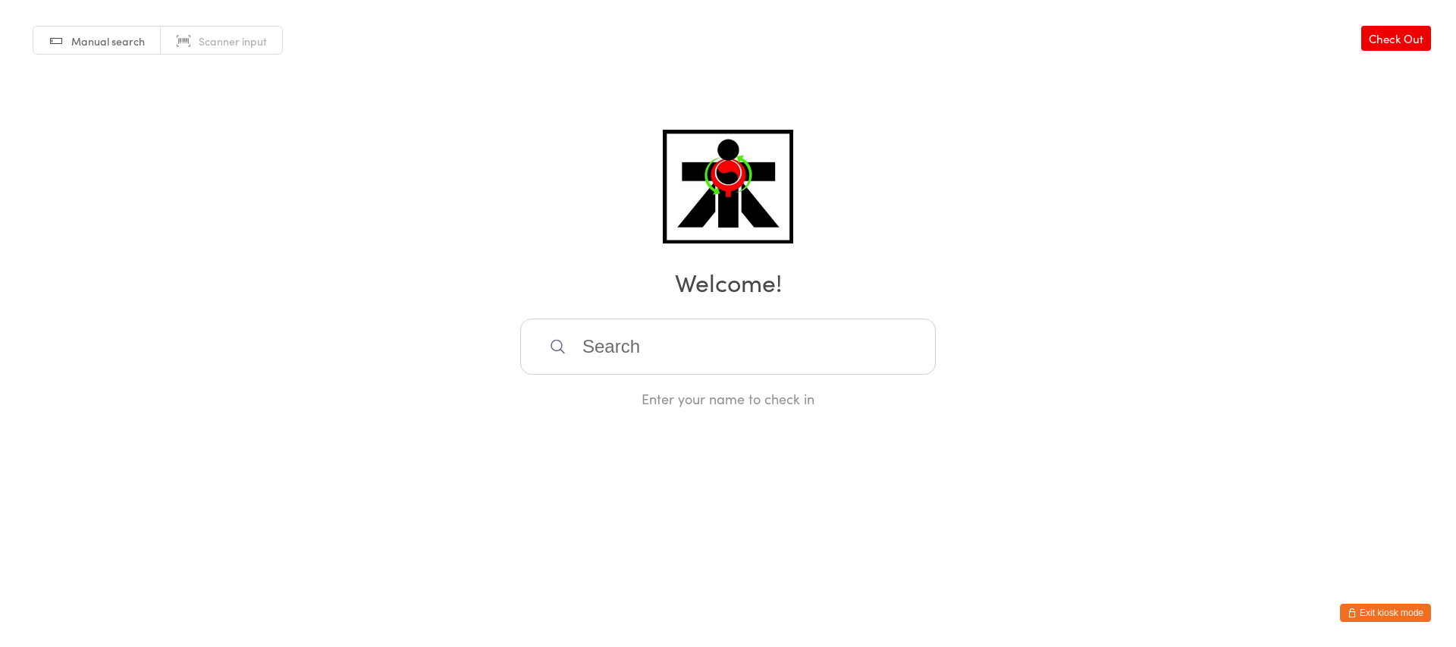
click at [712, 344] on input "search" at bounding box center [728, 347] width 416 height 56
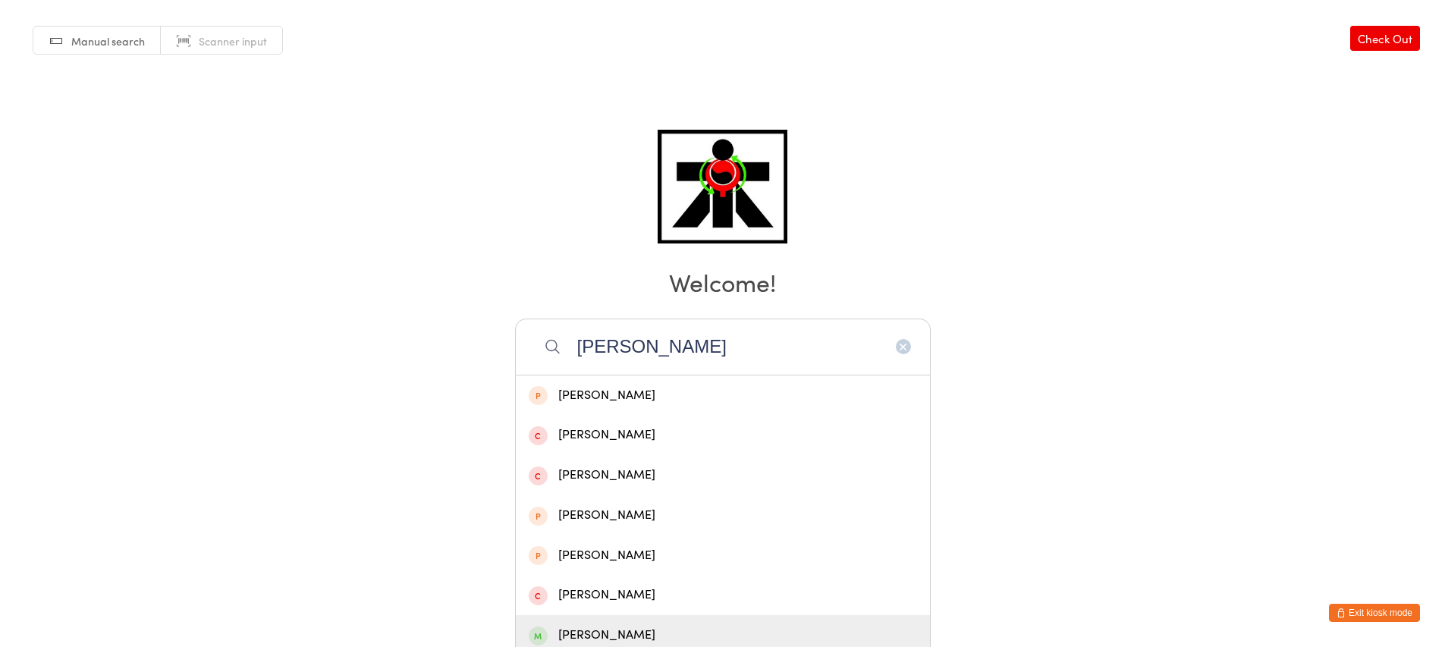
type input "[PERSON_NAME]"
click at [680, 626] on div "[PERSON_NAME]" at bounding box center [723, 635] width 388 height 20
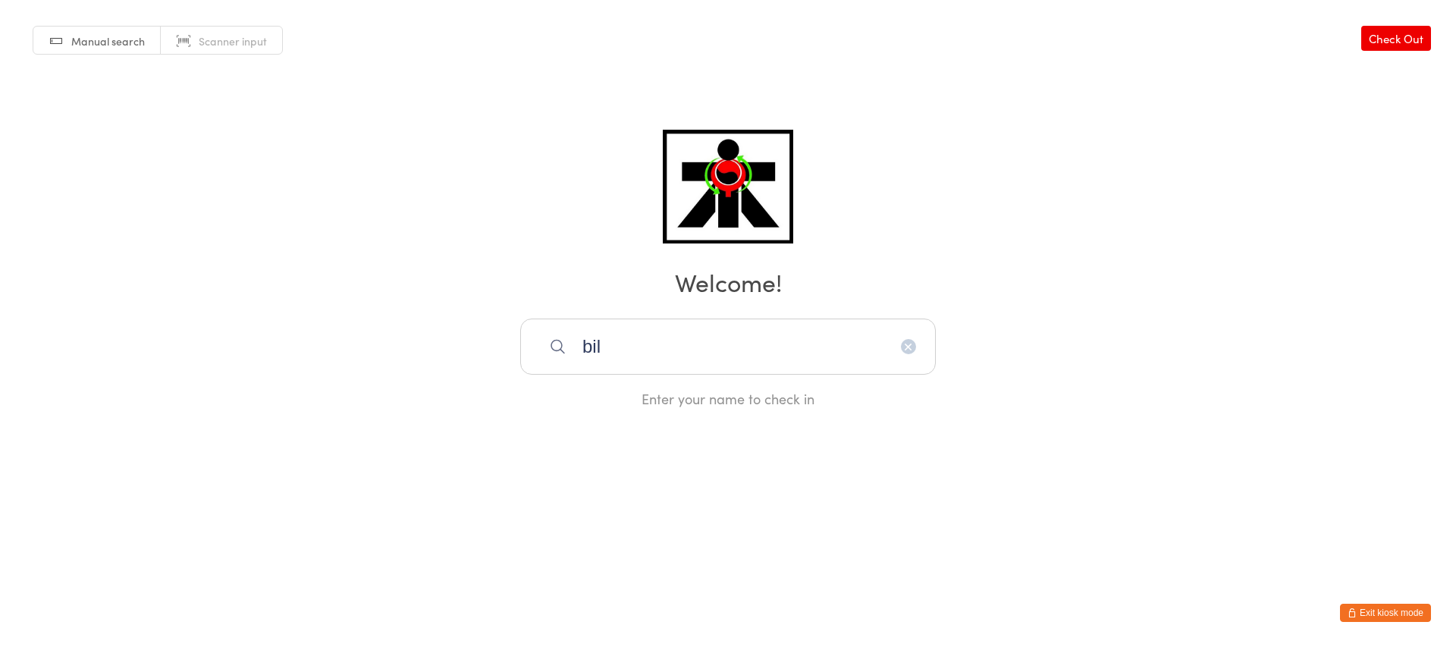
type input "bill"
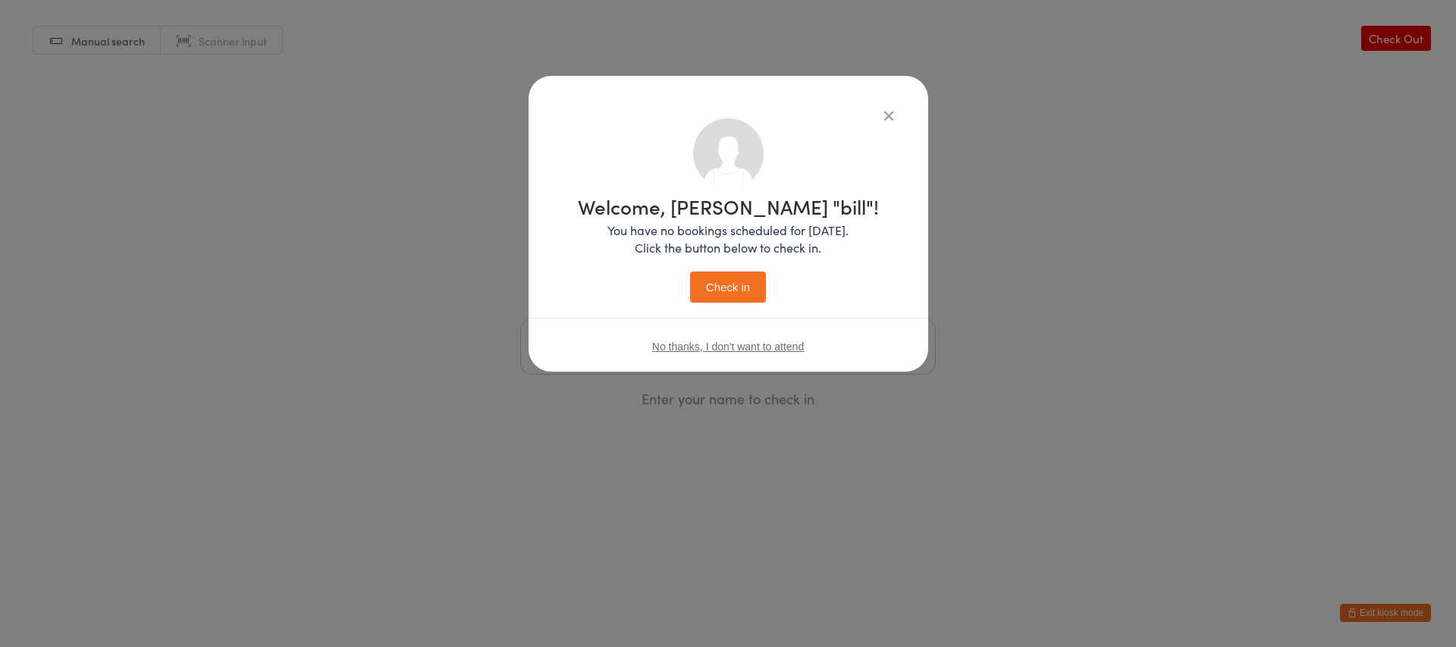
click at [690, 272] on button "Check in" at bounding box center [728, 287] width 76 height 31
